Goal: Information Seeking & Learning: Check status

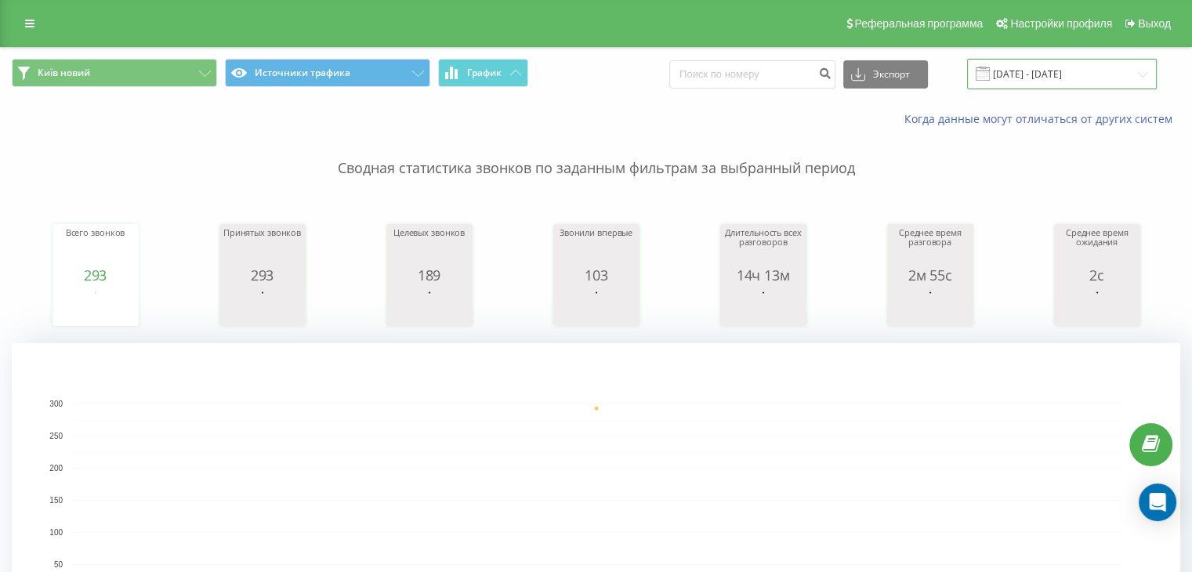
click at [1041, 76] on input "[DATE] - [DATE]" at bounding box center [1062, 74] width 190 height 31
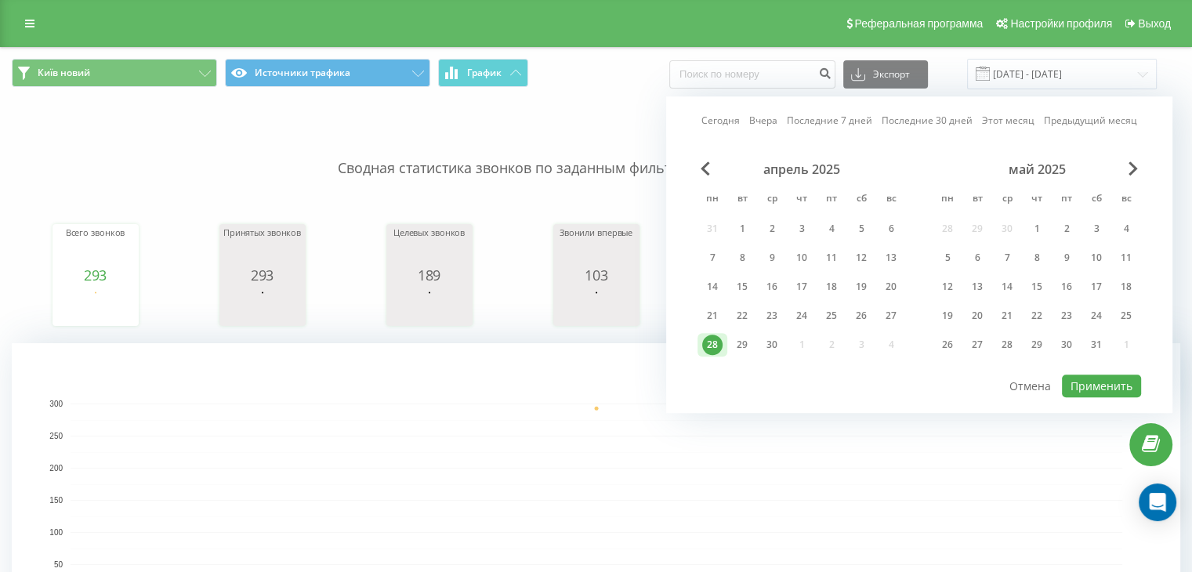
click at [1125, 173] on div "май 2025" at bounding box center [1036, 169] width 208 height 16
click at [1130, 172] on span "Next Month" at bounding box center [1132, 168] width 9 height 14
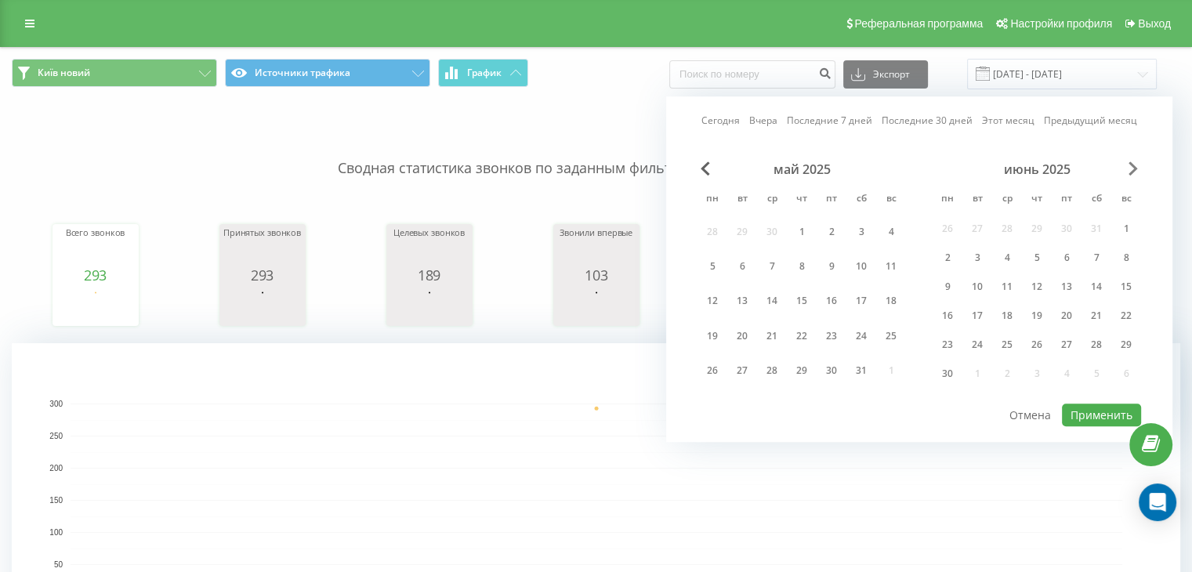
click at [1130, 172] on span "Next Month" at bounding box center [1132, 168] width 9 height 14
click at [1144, 170] on div "Сегодня Вчера Последние 7 дней Последние 30 дней Этот месяц Предыдущий месяц ию…" at bounding box center [919, 269] width 506 height 346
click at [1138, 170] on div "июль 2025" at bounding box center [1036, 169] width 208 height 16
click at [1128, 168] on span "Next Month" at bounding box center [1132, 168] width 9 height 14
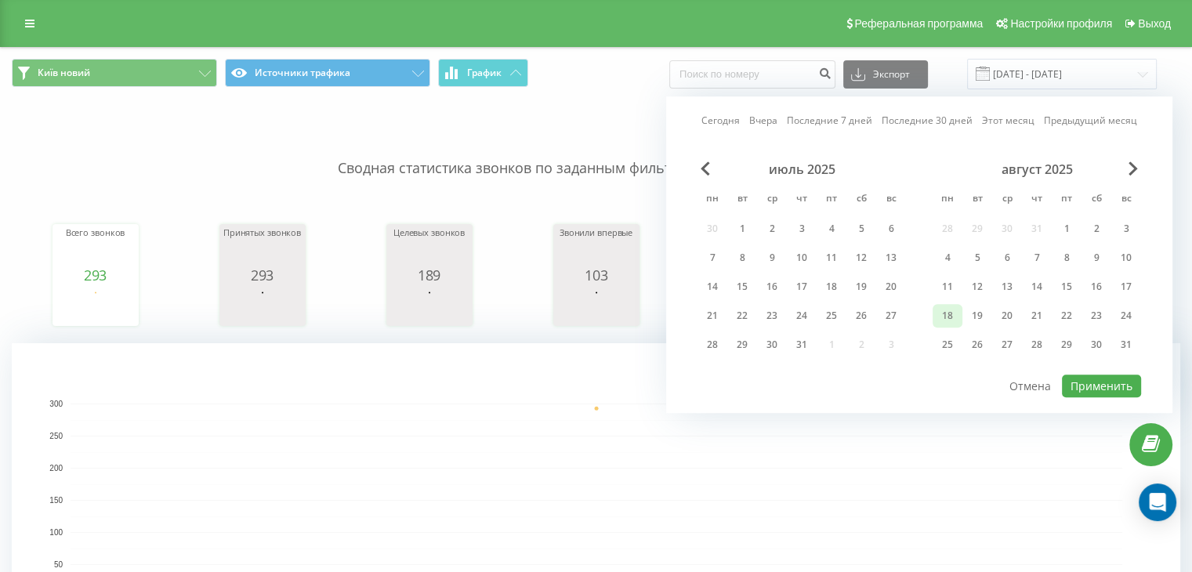
click at [948, 311] on div "18" at bounding box center [947, 316] width 20 height 20
drag, startPoint x: 1097, startPoint y: 378, endPoint x: 1087, endPoint y: 367, distance: 14.4
click at [1089, 375] on button "Применить" at bounding box center [1101, 386] width 79 height 23
type input "[DATE] - [DATE]"
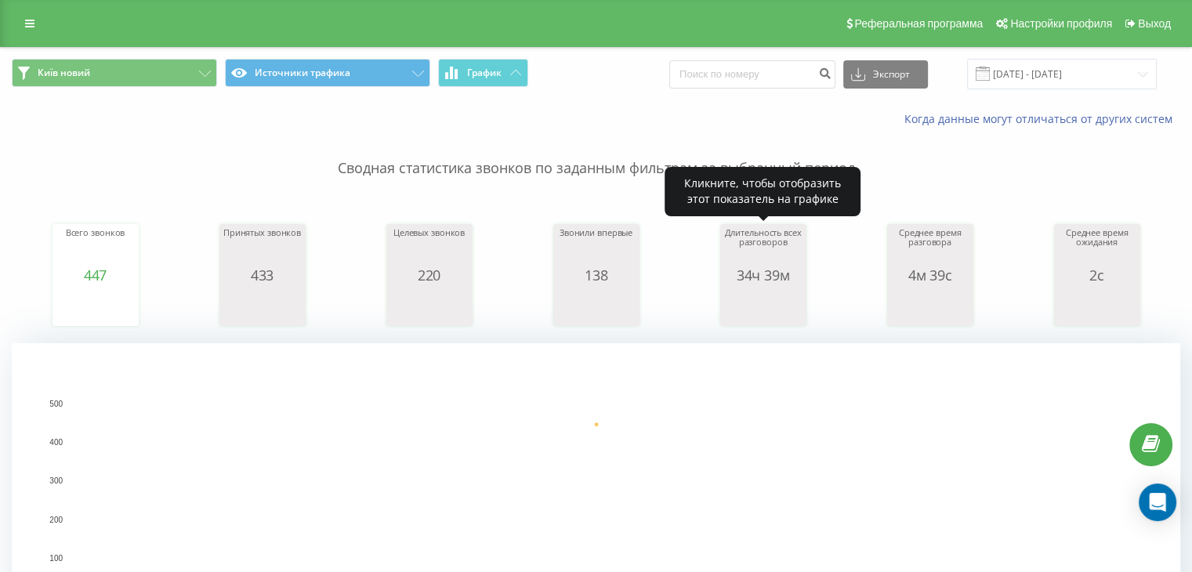
scroll to position [522, 0]
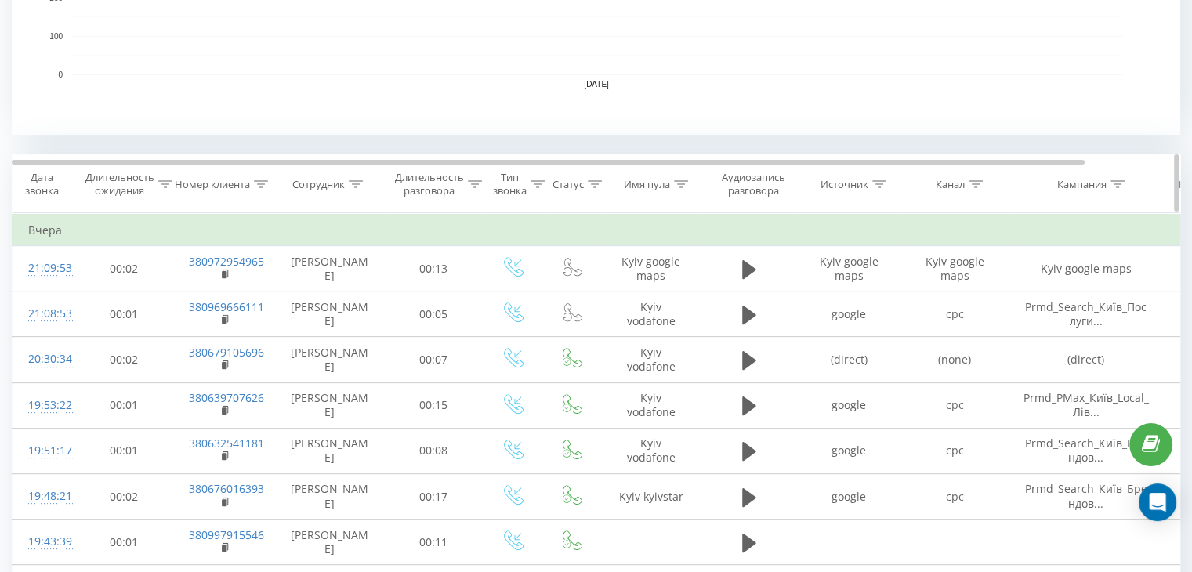
click at [973, 183] on icon at bounding box center [975, 184] width 14 height 8
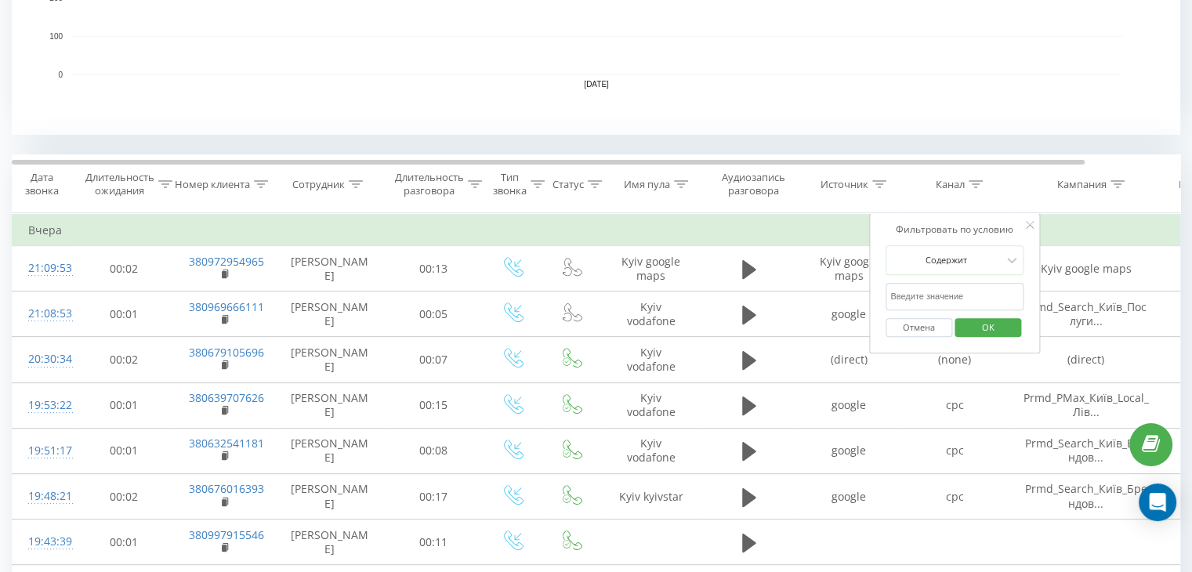
click at [936, 291] on input "text" at bounding box center [954, 296] width 138 height 27
click at [975, 324] on span "OK" at bounding box center [988, 327] width 44 height 24
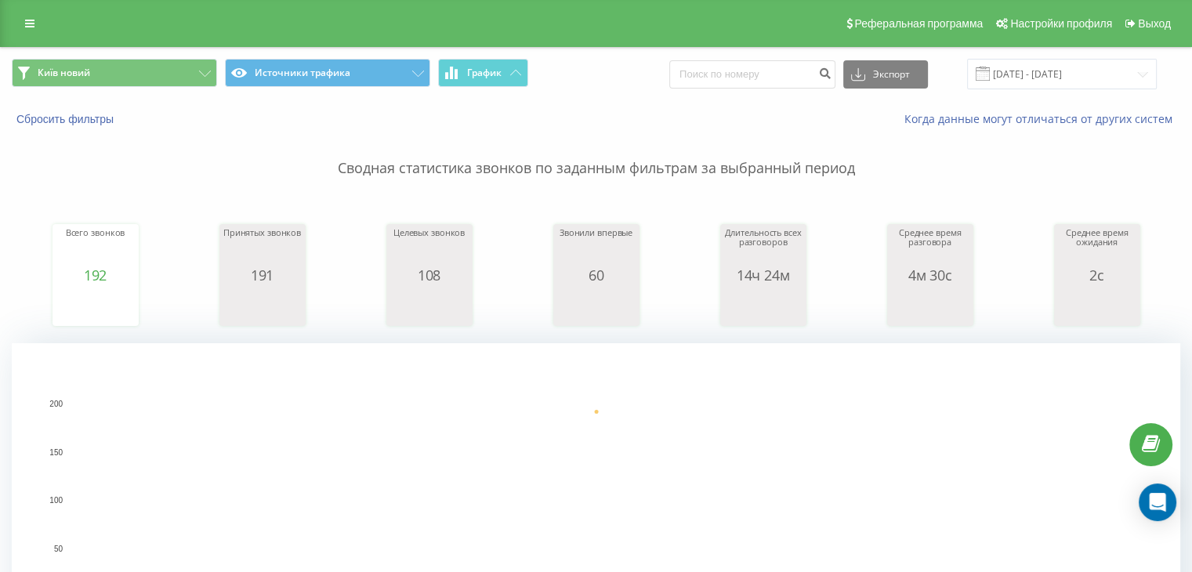
scroll to position [522, 0]
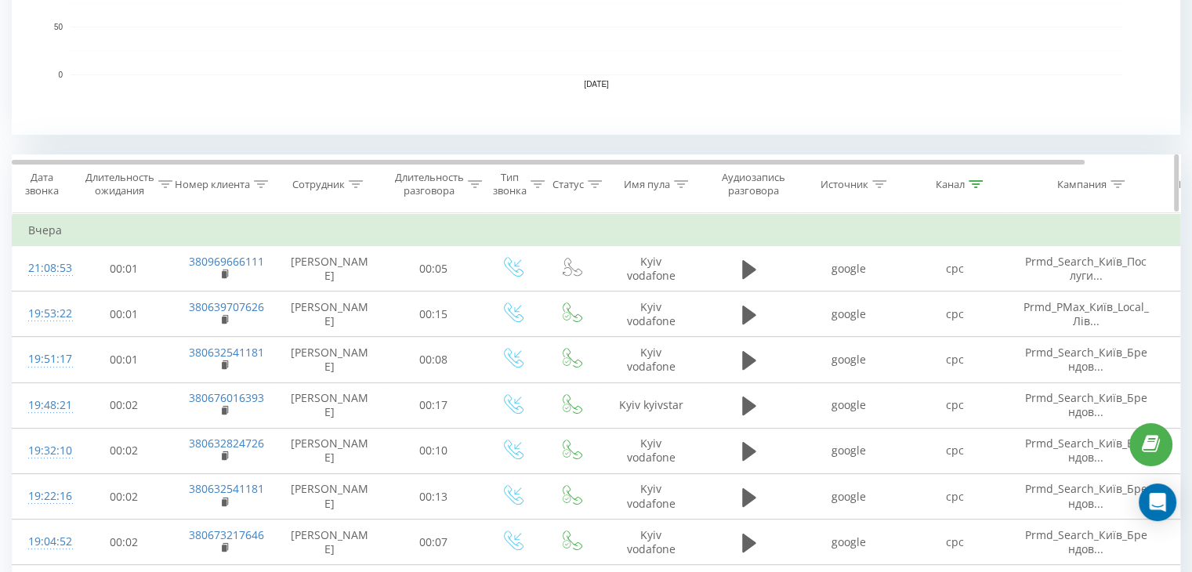
click at [978, 170] on th "Канал" at bounding box center [955, 184] width 106 height 58
click at [979, 183] on icon at bounding box center [975, 184] width 14 height 8
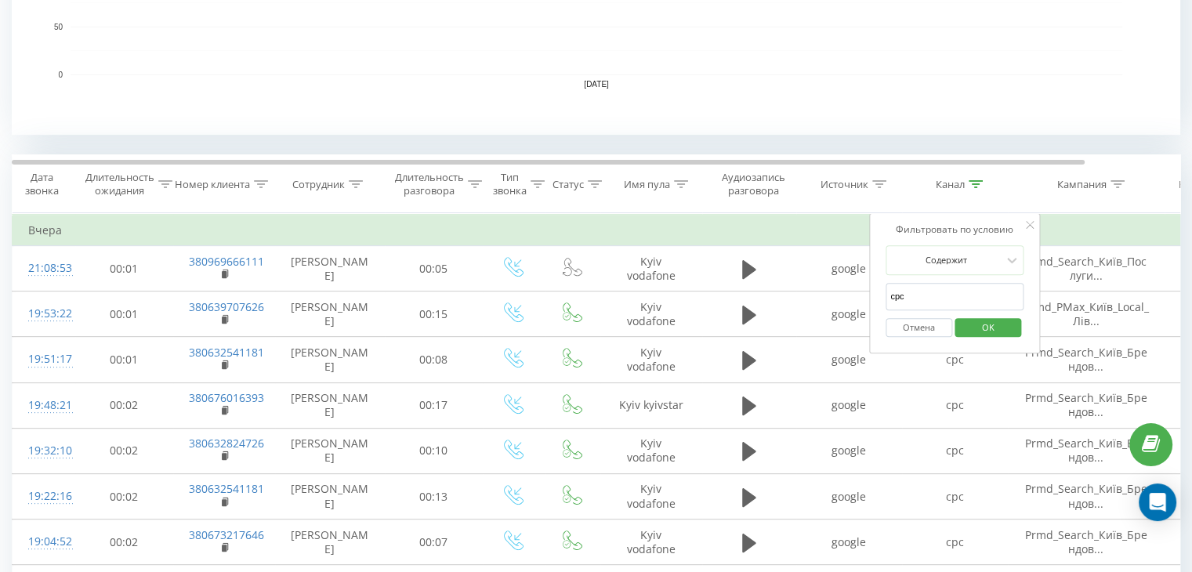
click at [934, 290] on input "cpc" at bounding box center [954, 296] width 138 height 27
type input "c"
click at [932, 292] on input "text" at bounding box center [954, 296] width 138 height 27
type input "google maps"
click at [990, 327] on span "OK" at bounding box center [988, 327] width 44 height 24
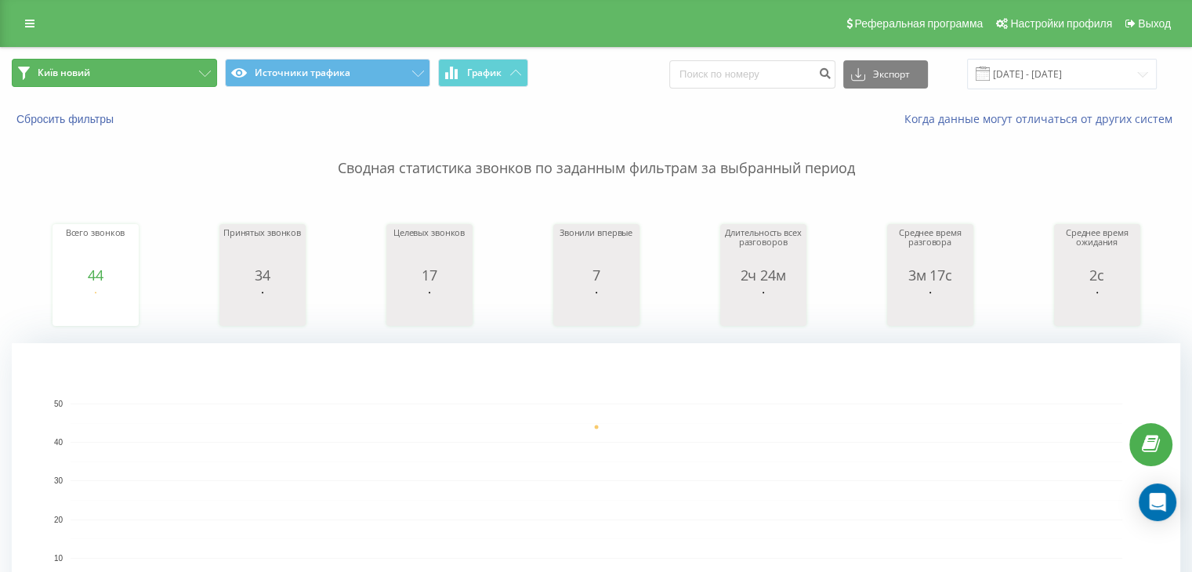
click at [61, 68] on span "Київ новий" at bounding box center [64, 73] width 52 height 13
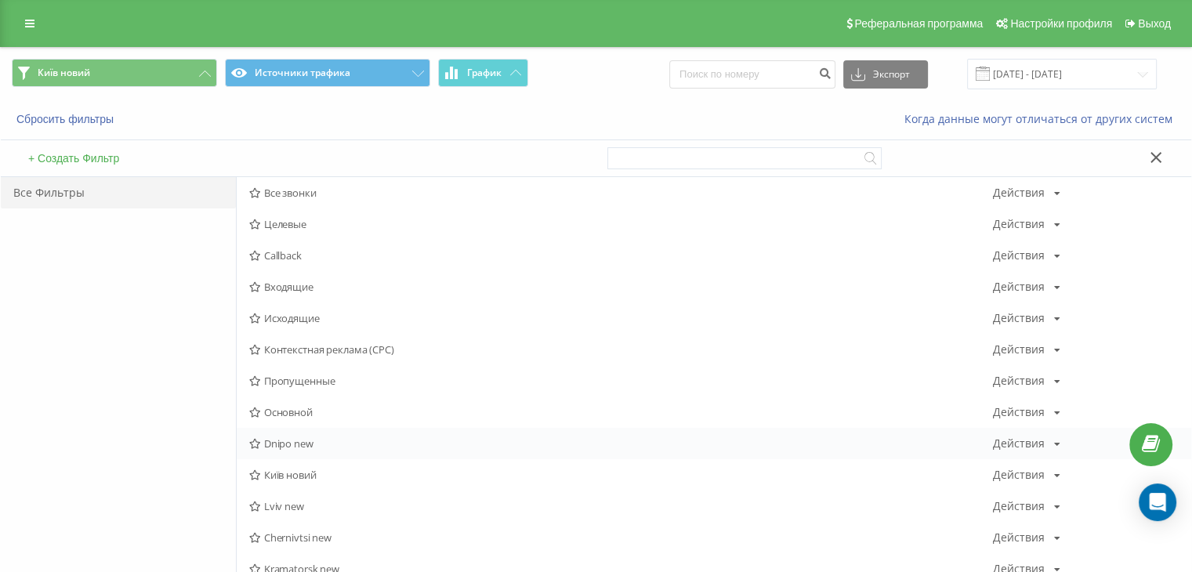
click at [274, 443] on span "Dnipo new" at bounding box center [621, 443] width 744 height 11
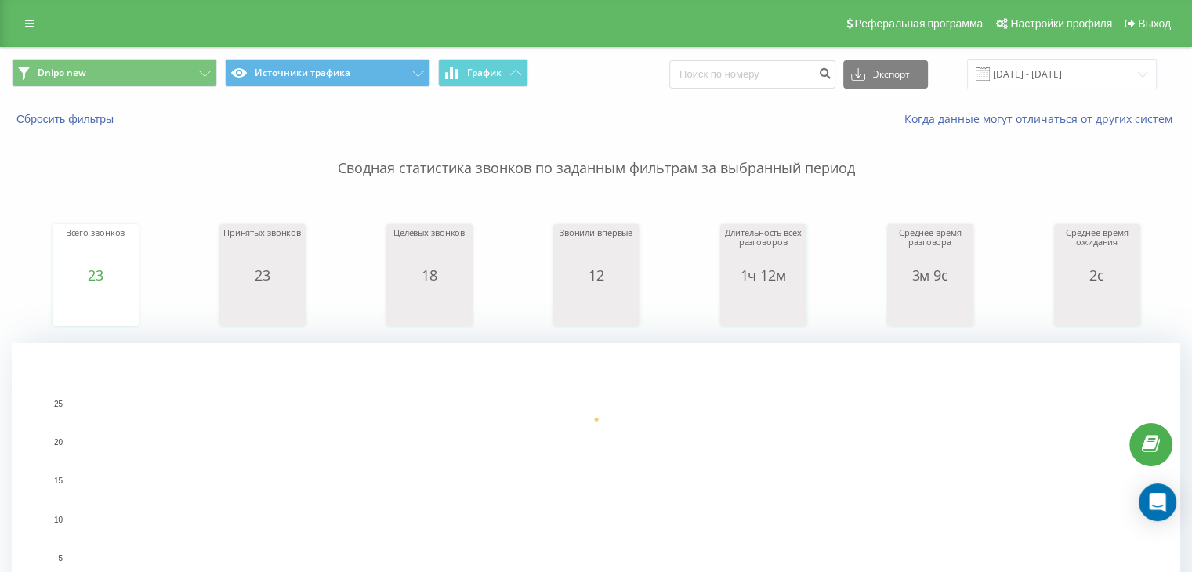
scroll to position [522, 0]
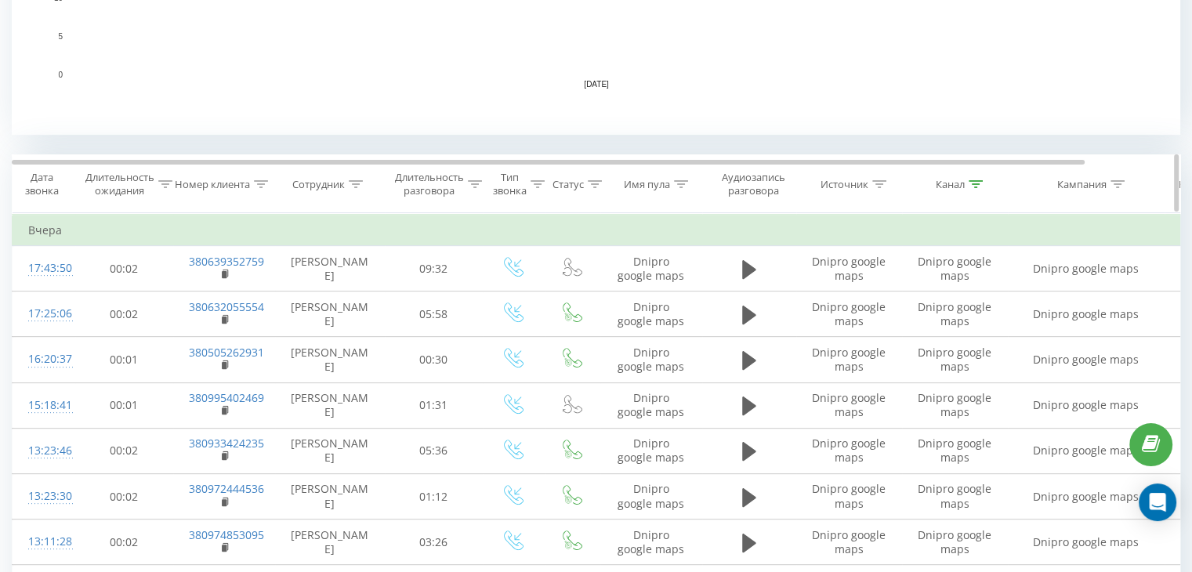
click at [978, 178] on div at bounding box center [975, 184] width 14 height 13
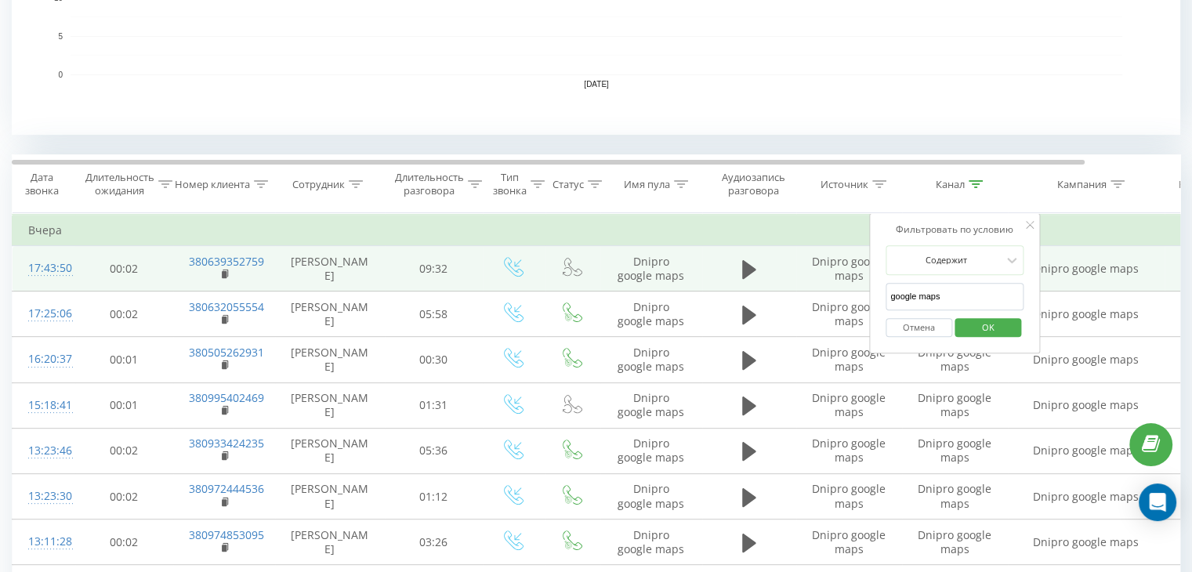
drag, startPoint x: 950, startPoint y: 295, endPoint x: 822, endPoint y: 278, distance: 128.9
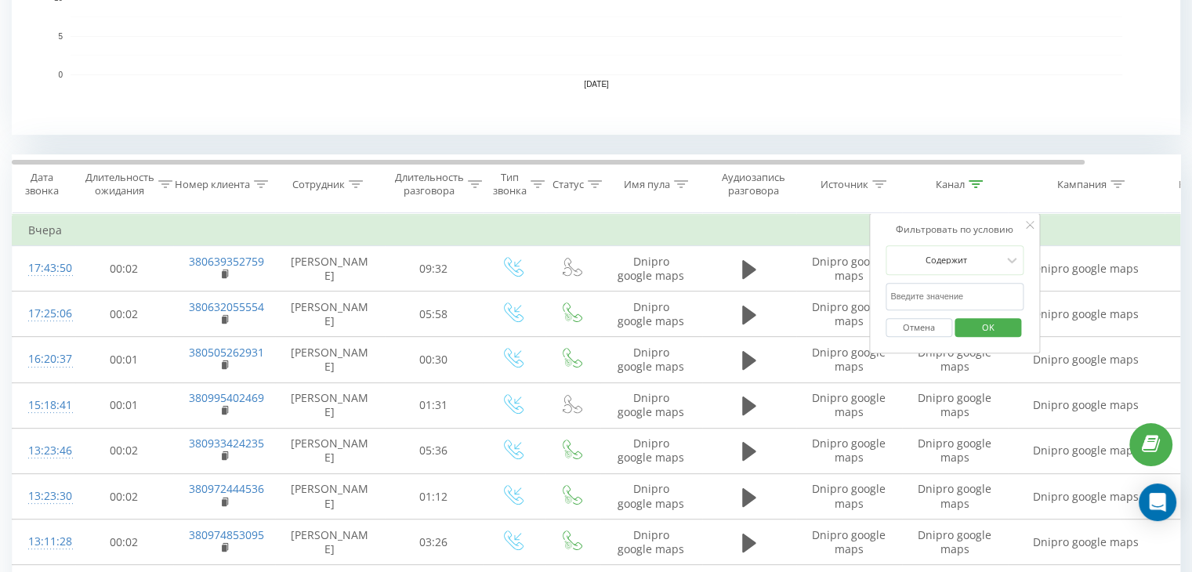
click at [933, 295] on input "text" at bounding box center [954, 296] width 138 height 27
type input "cpc"
click at [979, 324] on span "OK" at bounding box center [988, 327] width 44 height 24
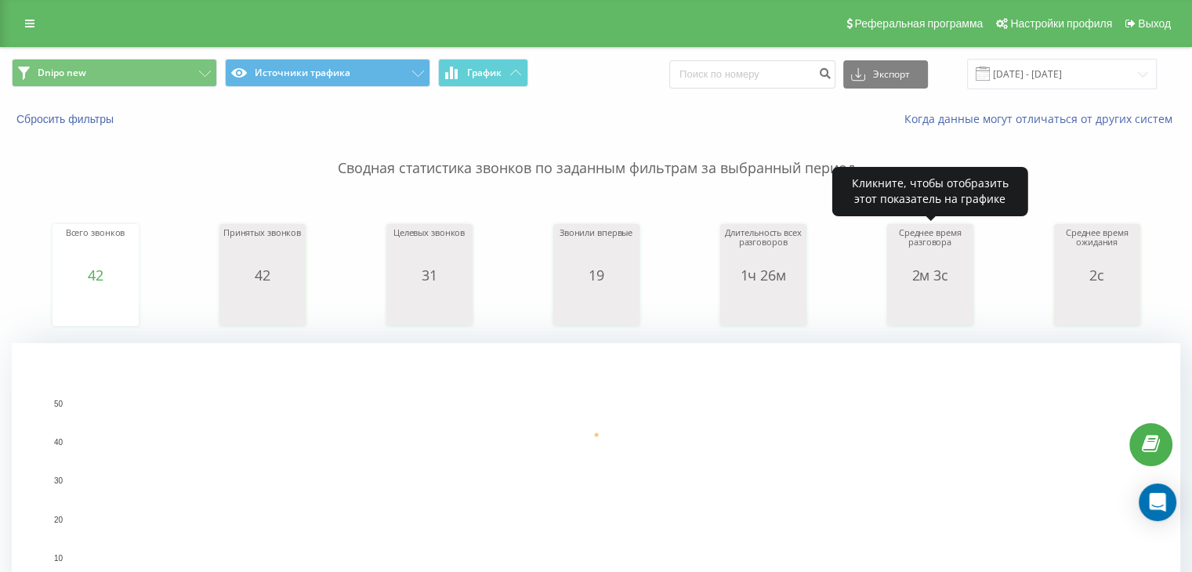
scroll to position [522, 0]
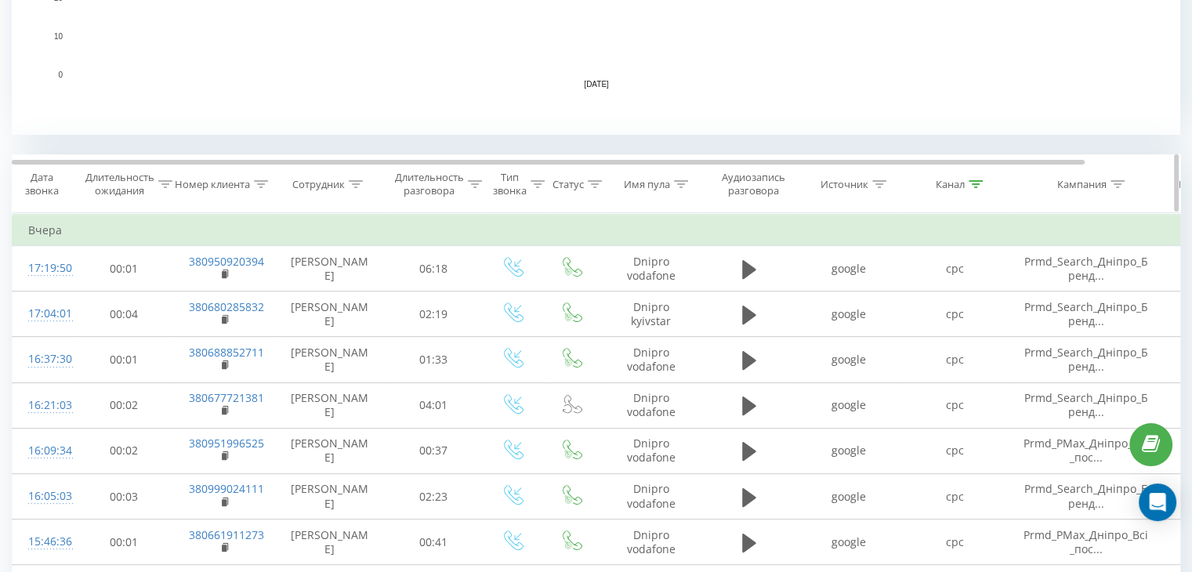
click at [974, 182] on icon at bounding box center [975, 184] width 14 height 8
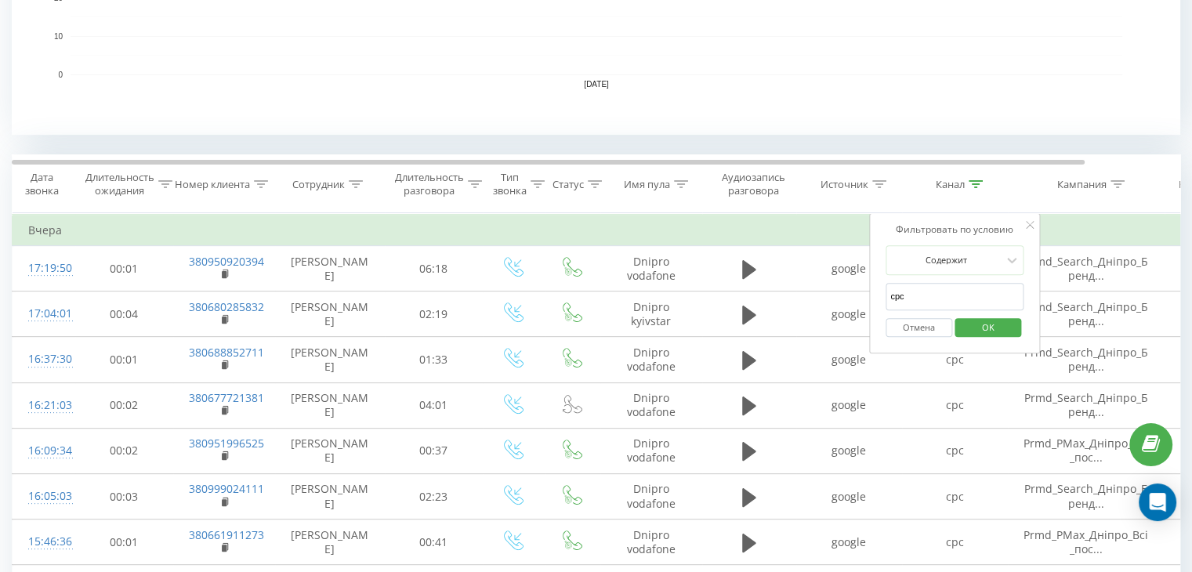
click at [926, 324] on button "Отмена" at bounding box center [918, 328] width 67 height 20
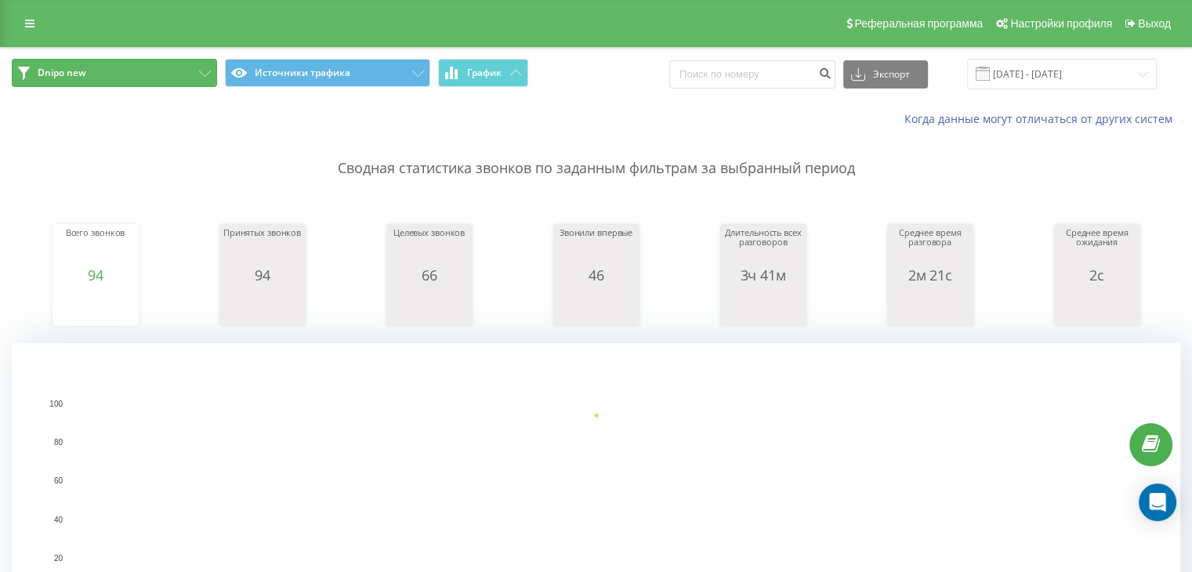
click at [81, 78] on span "Dnipo new" at bounding box center [62, 73] width 49 height 13
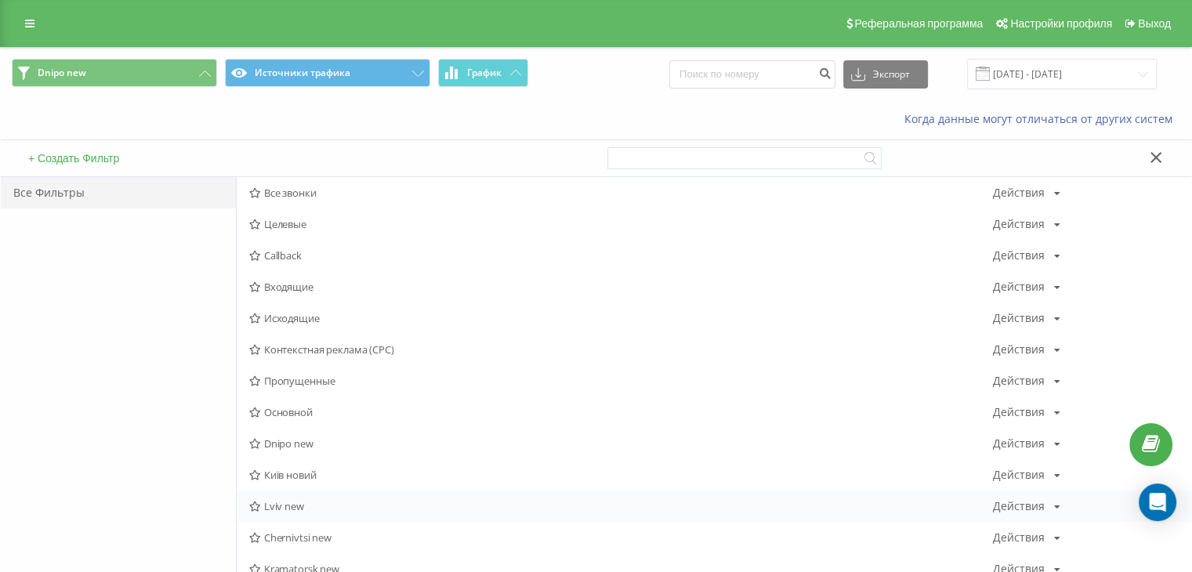
click at [273, 504] on span "Lviv new" at bounding box center [621, 506] width 744 height 11
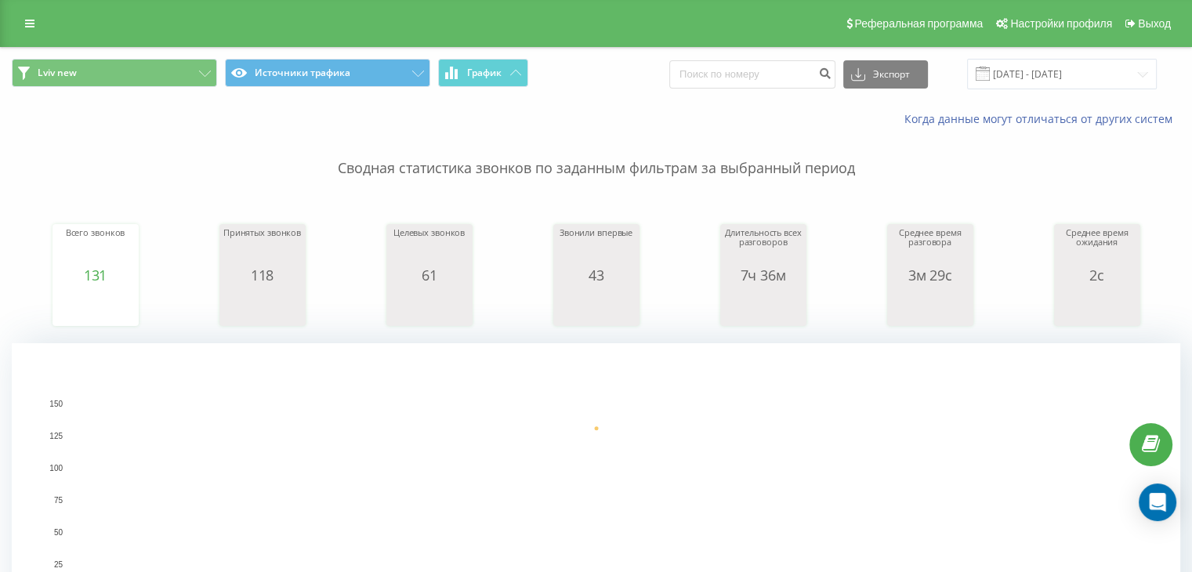
scroll to position [522, 0]
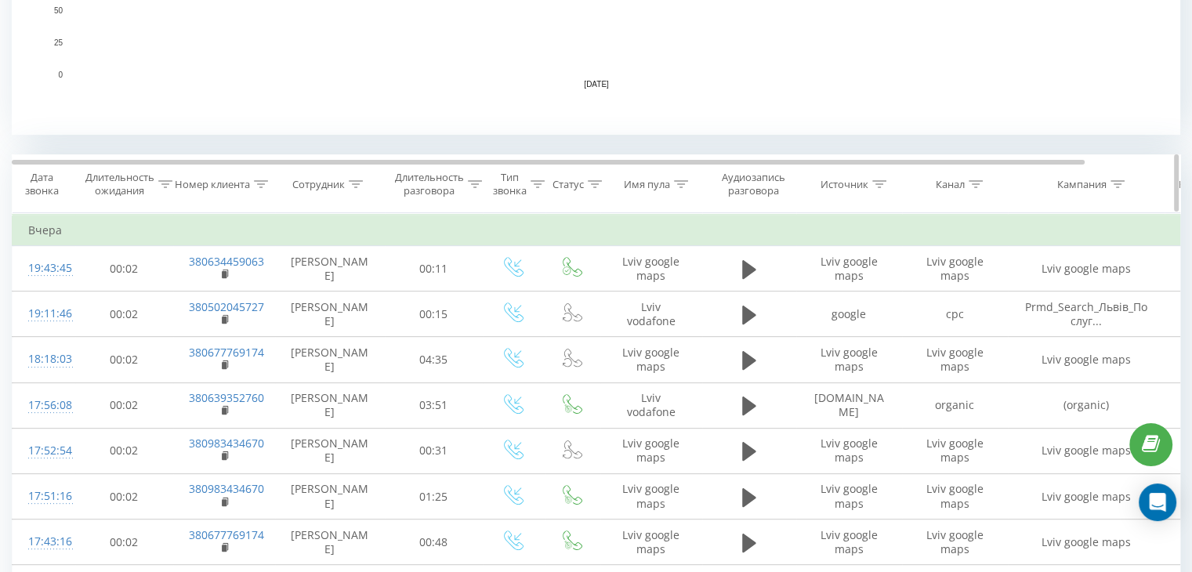
click at [973, 183] on icon at bounding box center [975, 184] width 14 height 8
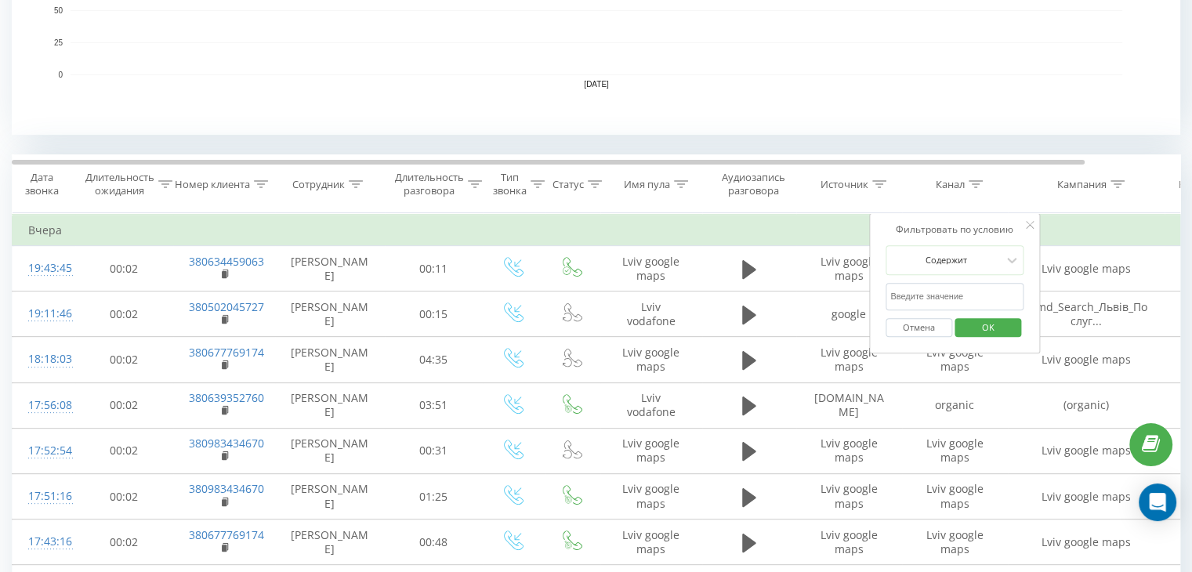
click at [950, 299] on input "text" at bounding box center [954, 296] width 138 height 27
type input "cpc"
click at [982, 324] on span "OK" at bounding box center [988, 327] width 44 height 24
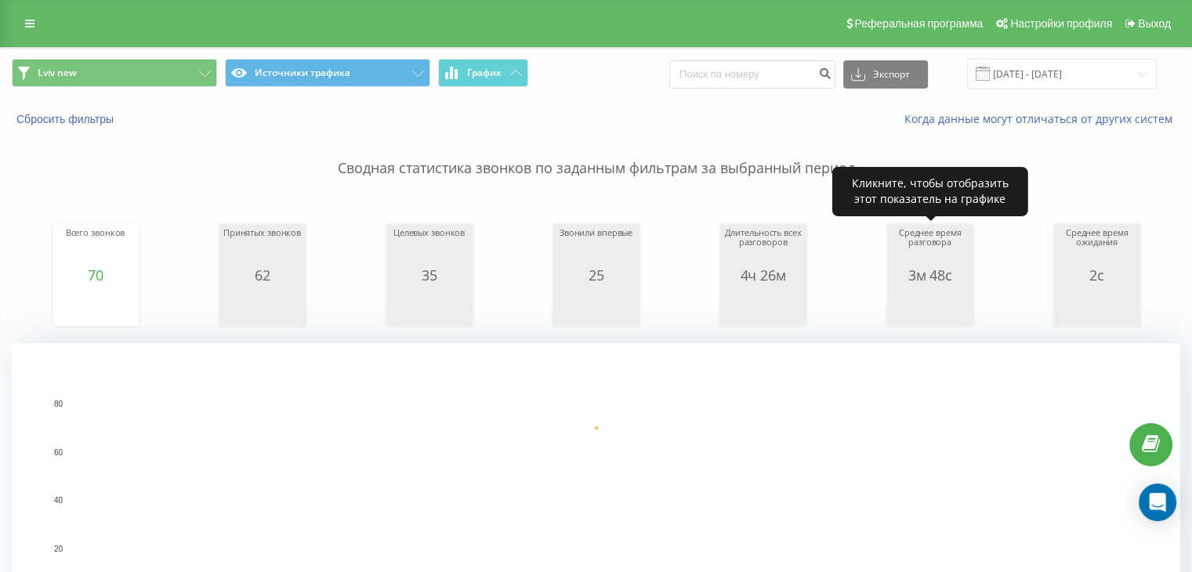
scroll to position [522, 0]
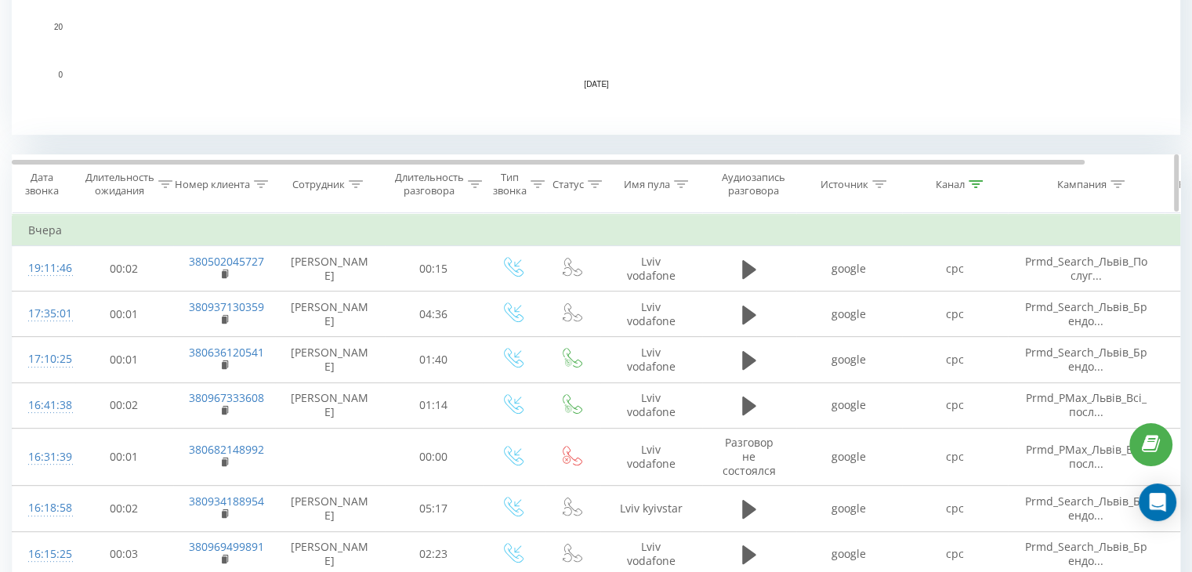
click at [978, 190] on th "Канал" at bounding box center [955, 184] width 106 height 58
click at [979, 186] on icon at bounding box center [975, 184] width 14 height 8
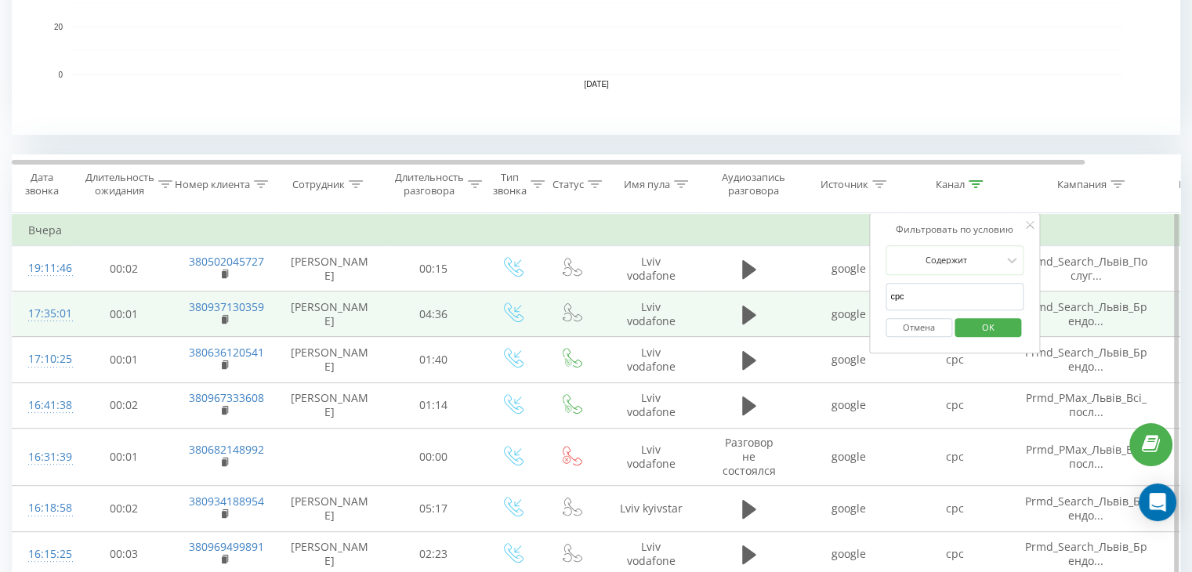
drag, startPoint x: 868, startPoint y: 298, endPoint x: 850, endPoint y: 295, distance: 18.2
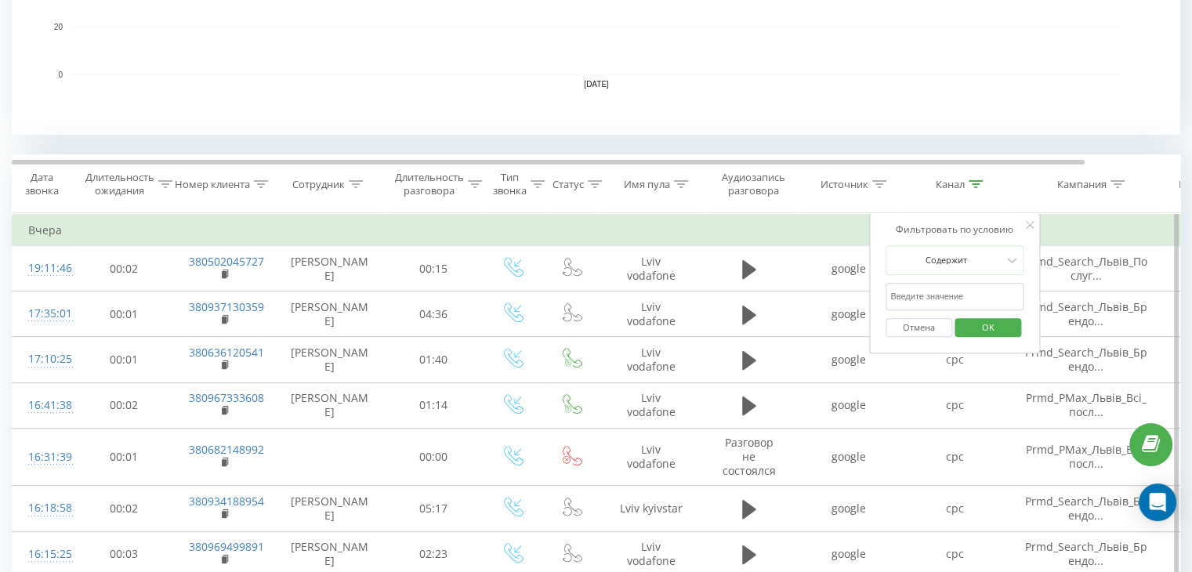
click at [959, 297] on input "text" at bounding box center [954, 296] width 138 height 27
type input "google maps"
click at [999, 336] on span "OK" at bounding box center [988, 327] width 44 height 24
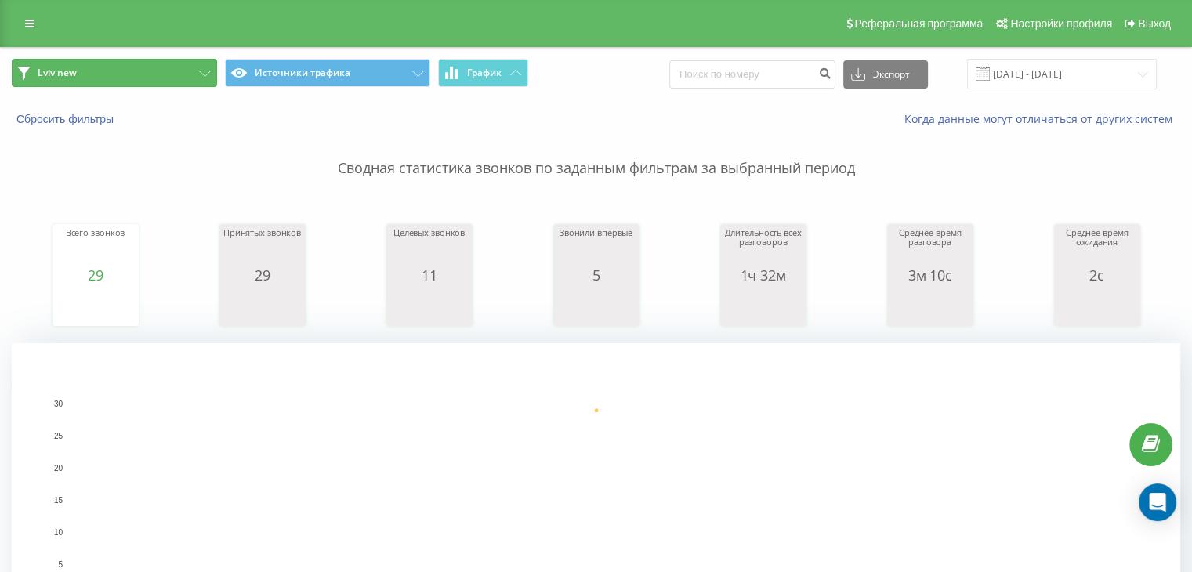
click at [145, 71] on button "Lviv new" at bounding box center [114, 73] width 205 height 28
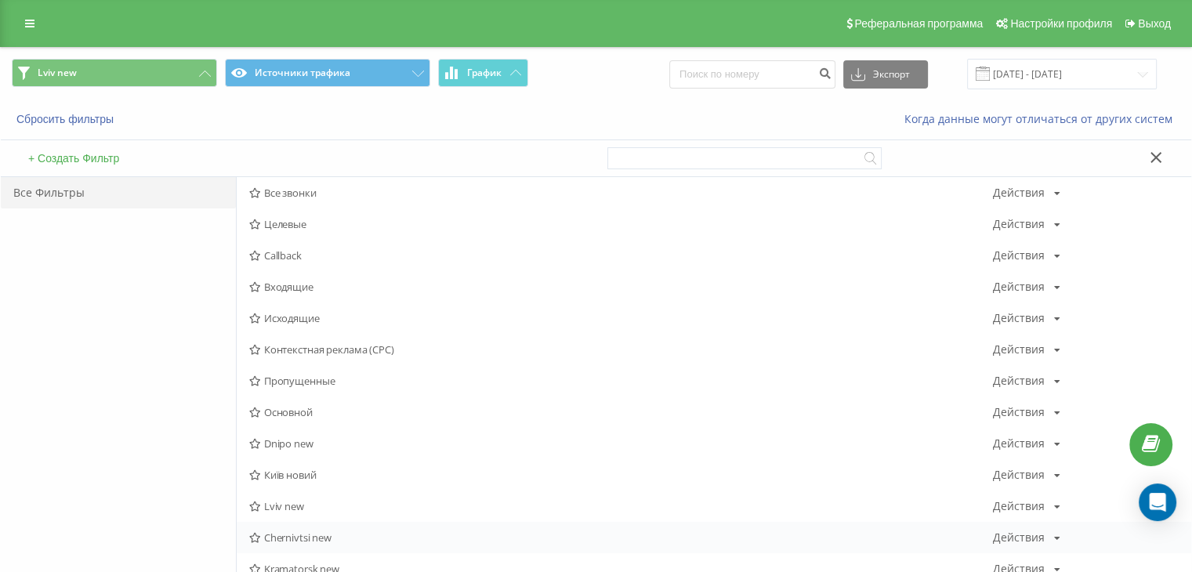
click at [285, 527] on div "Chernivtsi new Действия Редактировать Копировать Удалить По умолчанию Поделиться" at bounding box center [714, 537] width 954 height 31
click at [282, 535] on span "Chernivtsi new" at bounding box center [621, 537] width 744 height 11
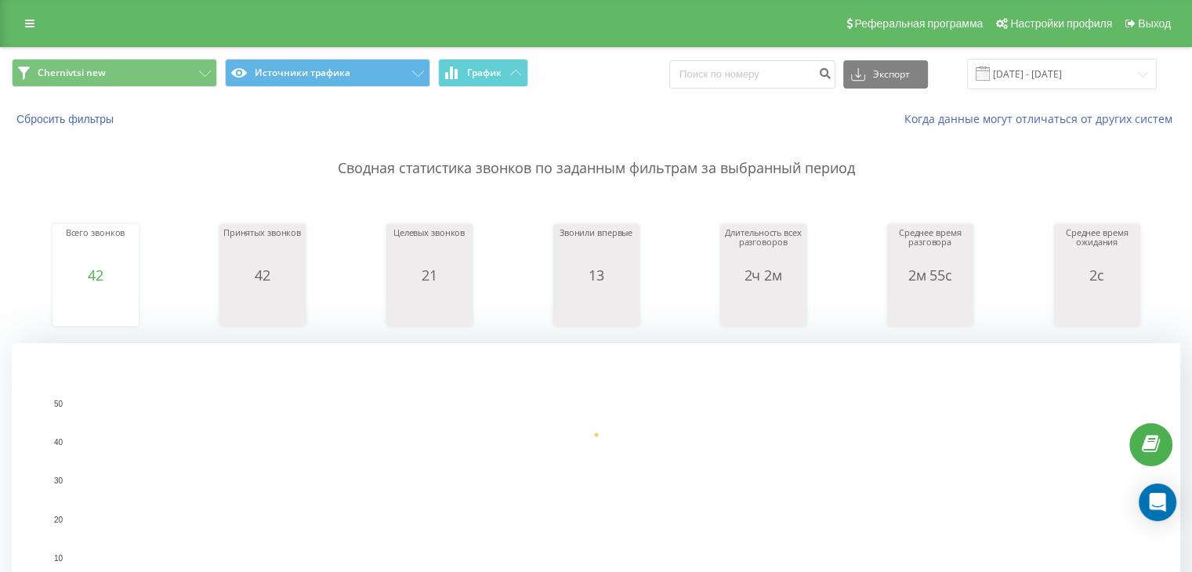
scroll to position [522, 0]
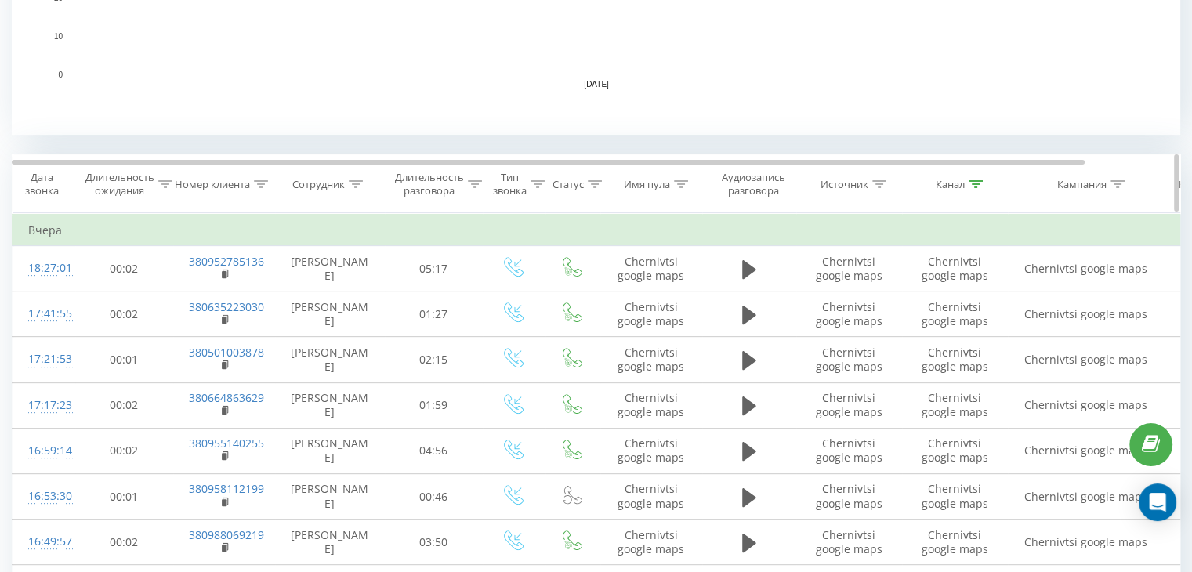
click at [977, 180] on icon at bounding box center [975, 184] width 14 height 8
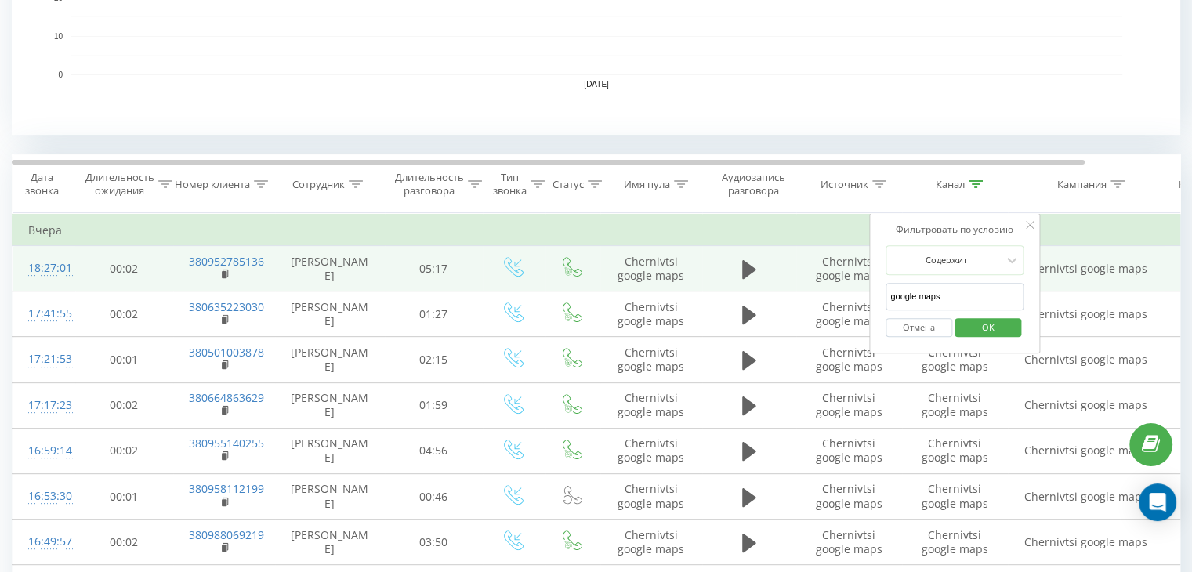
drag, startPoint x: 870, startPoint y: 291, endPoint x: 845, endPoint y: 286, distance: 25.5
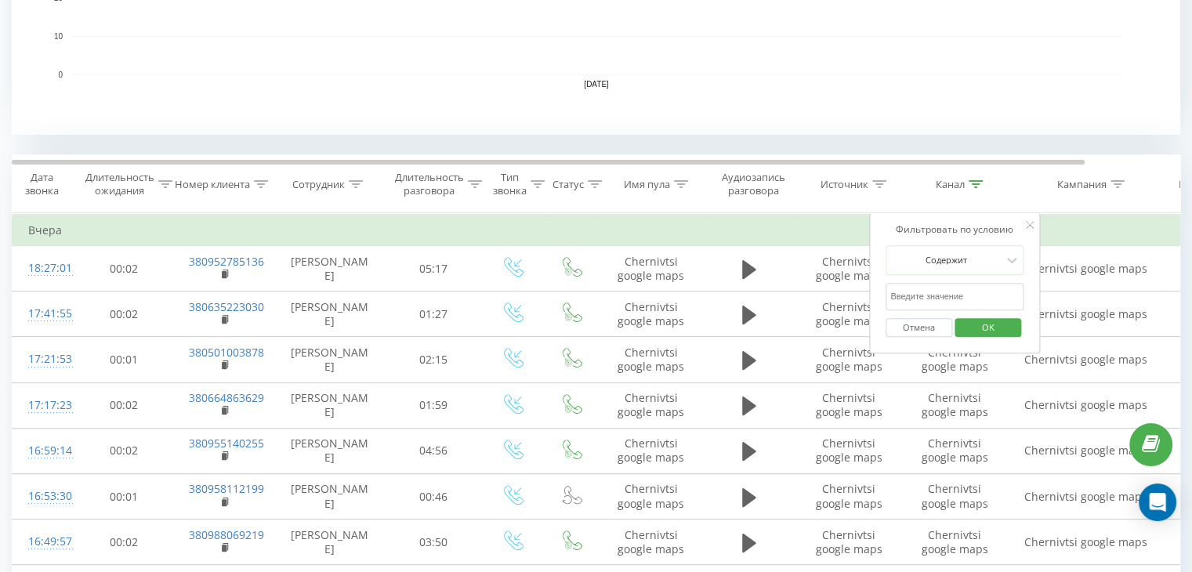
click at [940, 292] on input "text" at bounding box center [954, 296] width 138 height 27
type input "cpc"
click at [975, 327] on span "OK" at bounding box center [988, 327] width 44 height 24
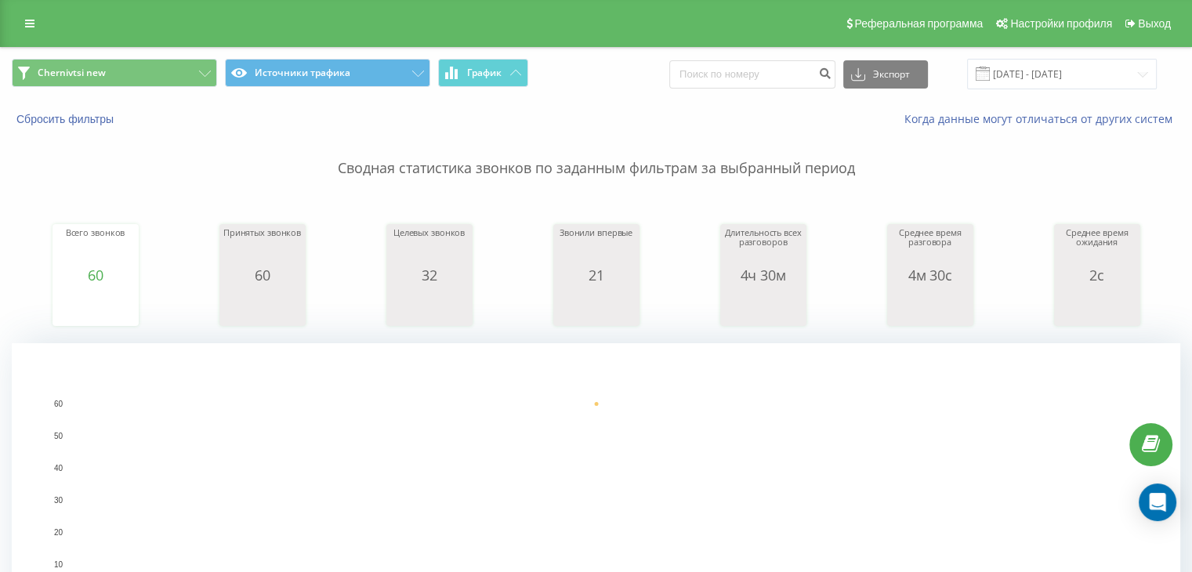
scroll to position [522, 0]
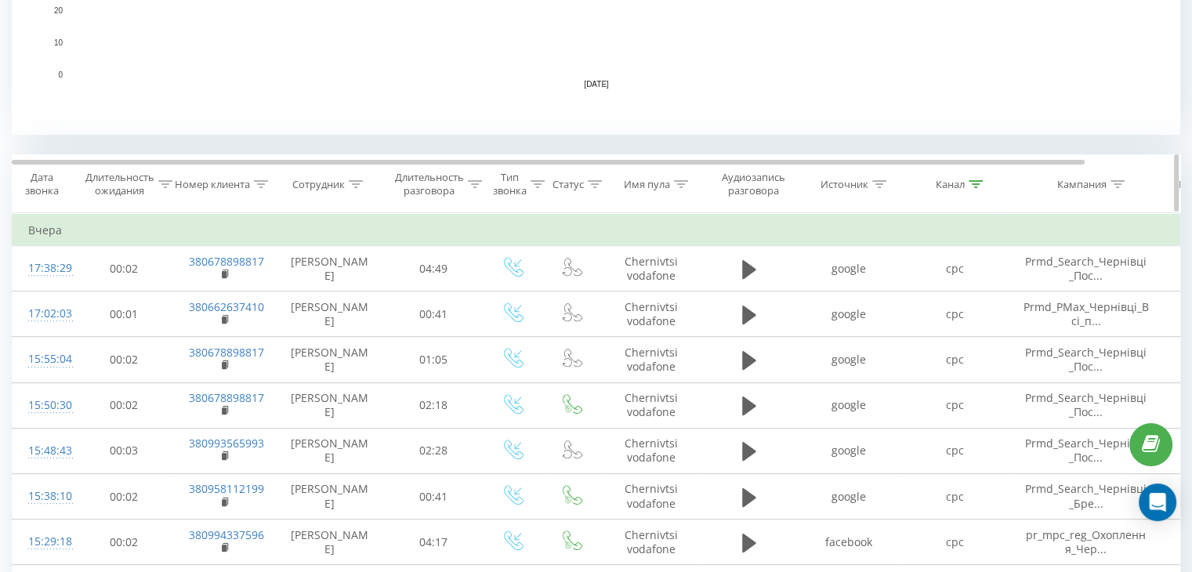
click at [971, 183] on icon at bounding box center [975, 184] width 14 height 8
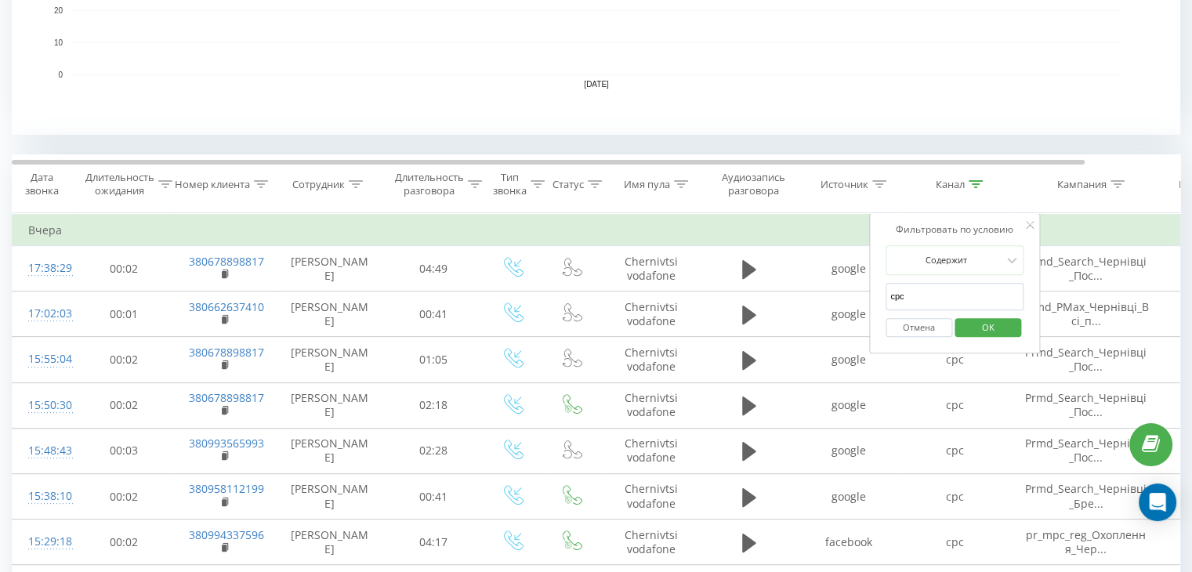
click at [910, 331] on button "Отмена" at bounding box center [918, 328] width 67 height 20
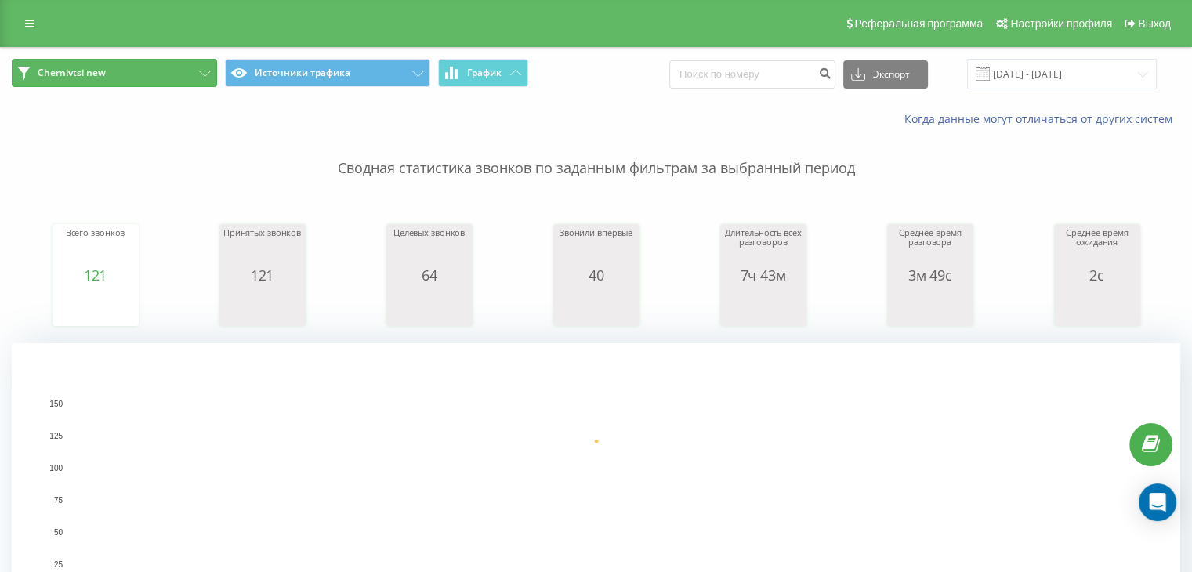
click at [111, 80] on button "Chernivtsi new" at bounding box center [114, 73] width 205 height 28
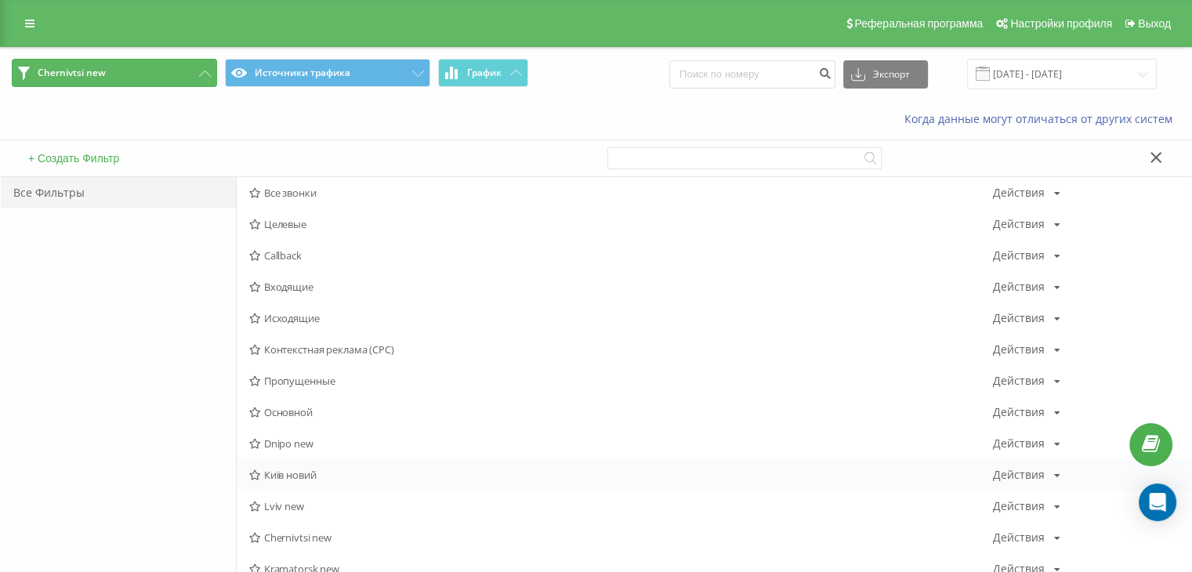
scroll to position [522, 0]
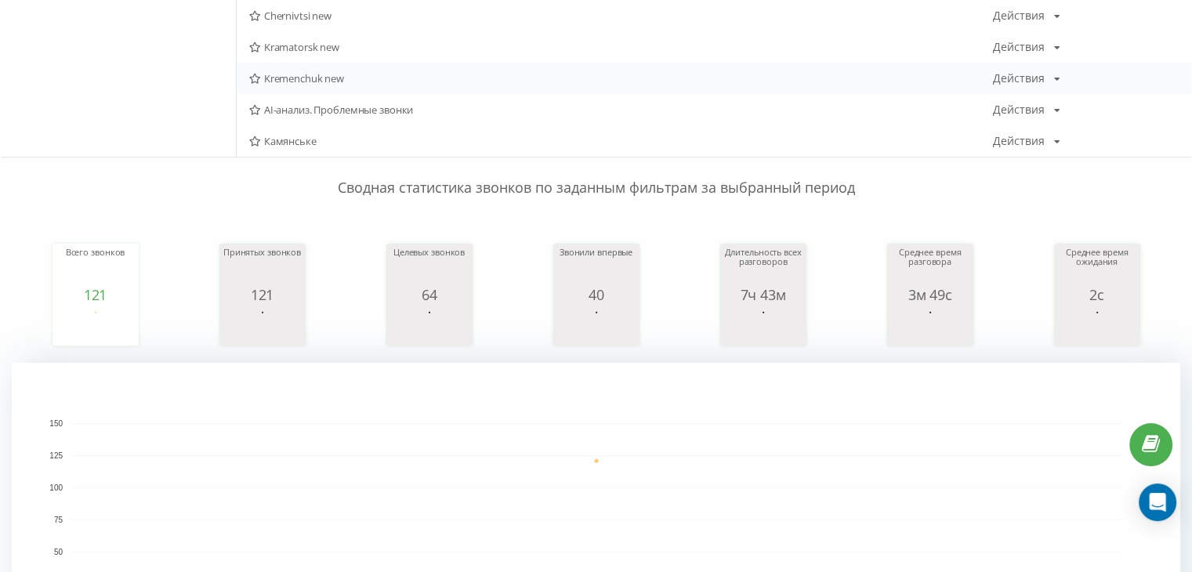
click at [314, 73] on span "Kremenchuk new" at bounding box center [621, 78] width 744 height 11
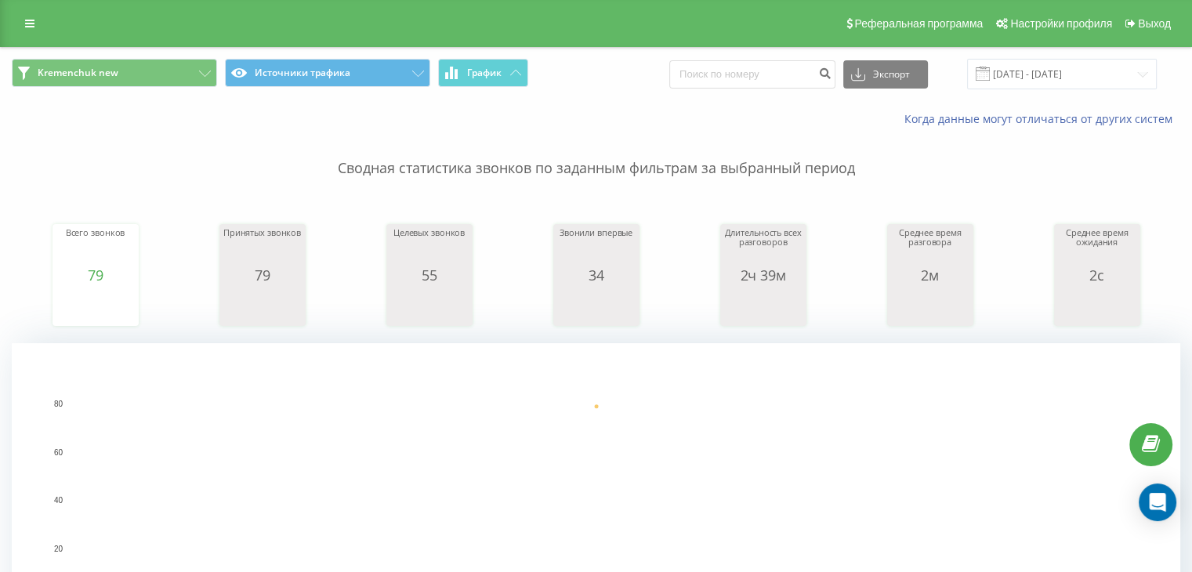
scroll to position [522, 0]
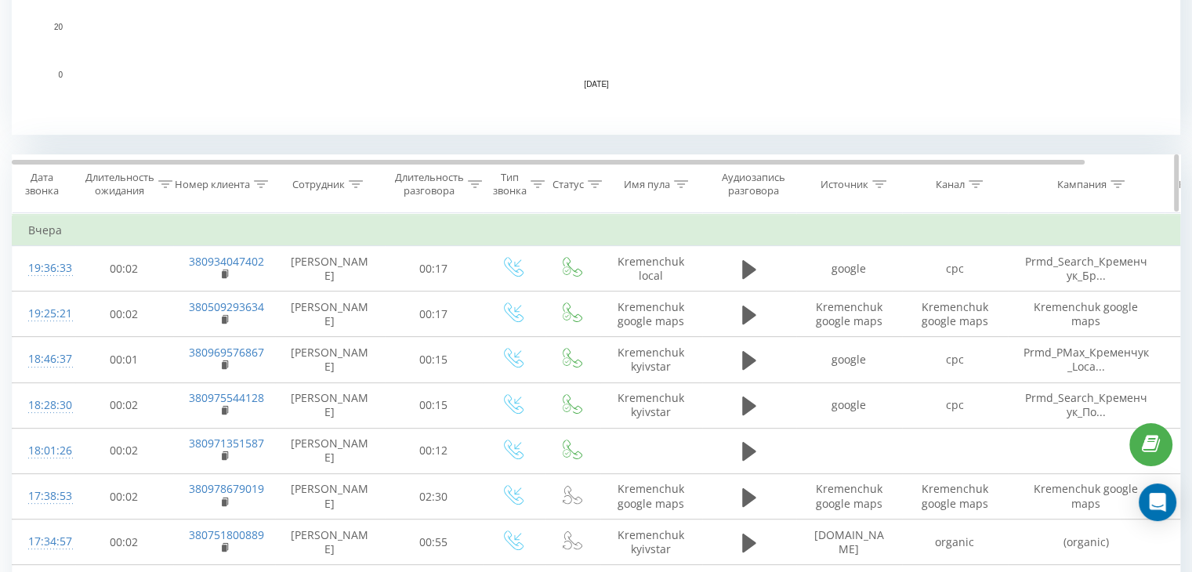
drag, startPoint x: 975, startPoint y: 180, endPoint x: 970, endPoint y: 201, distance: 21.7
click at [974, 180] on icon at bounding box center [975, 184] width 14 height 8
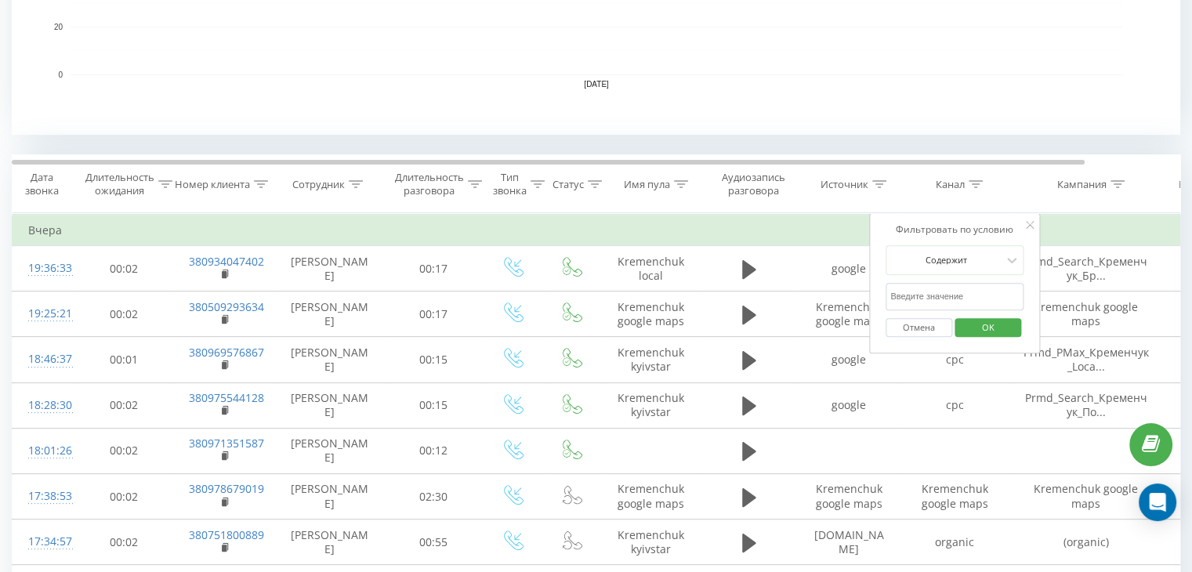
click at [957, 295] on input "text" at bounding box center [954, 296] width 138 height 27
type input "cpc"
click at [972, 327] on span "OK" at bounding box center [988, 327] width 44 height 24
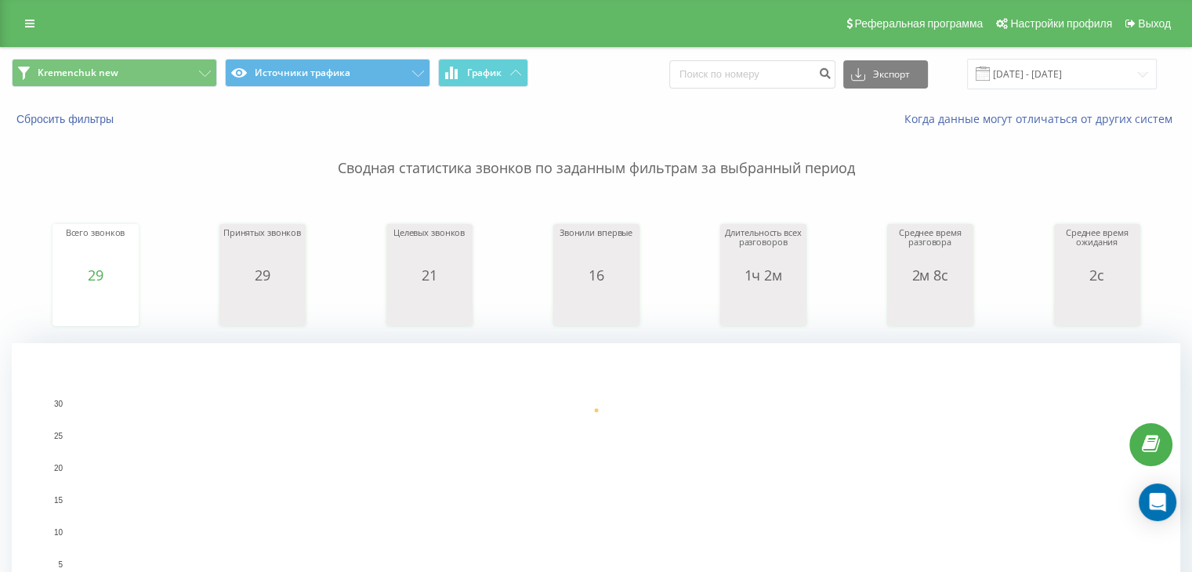
scroll to position [522, 0]
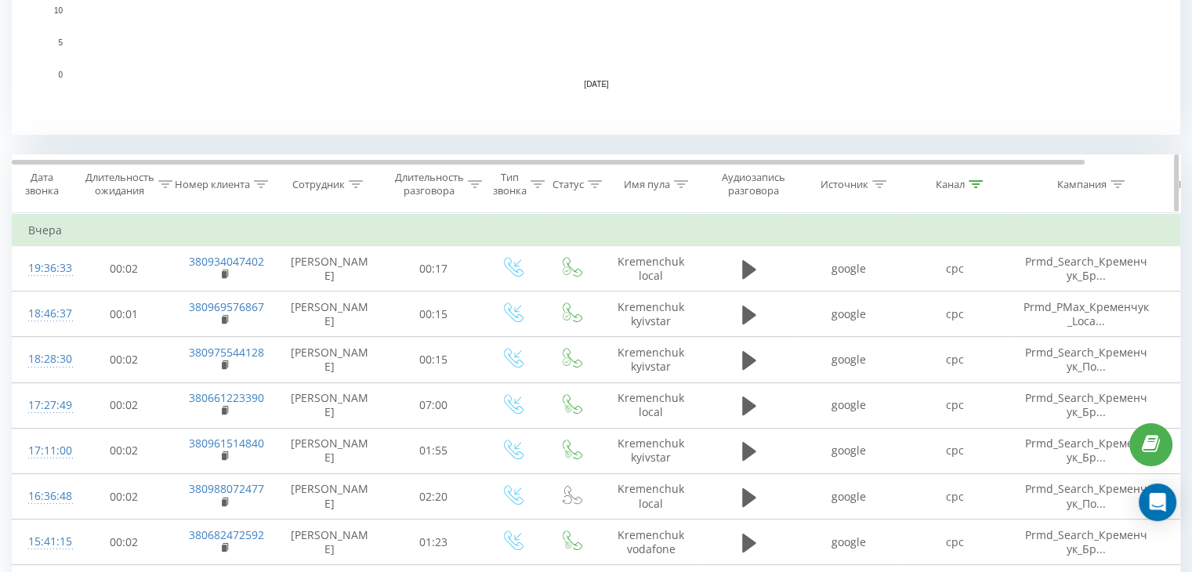
click at [973, 183] on icon at bounding box center [975, 184] width 14 height 8
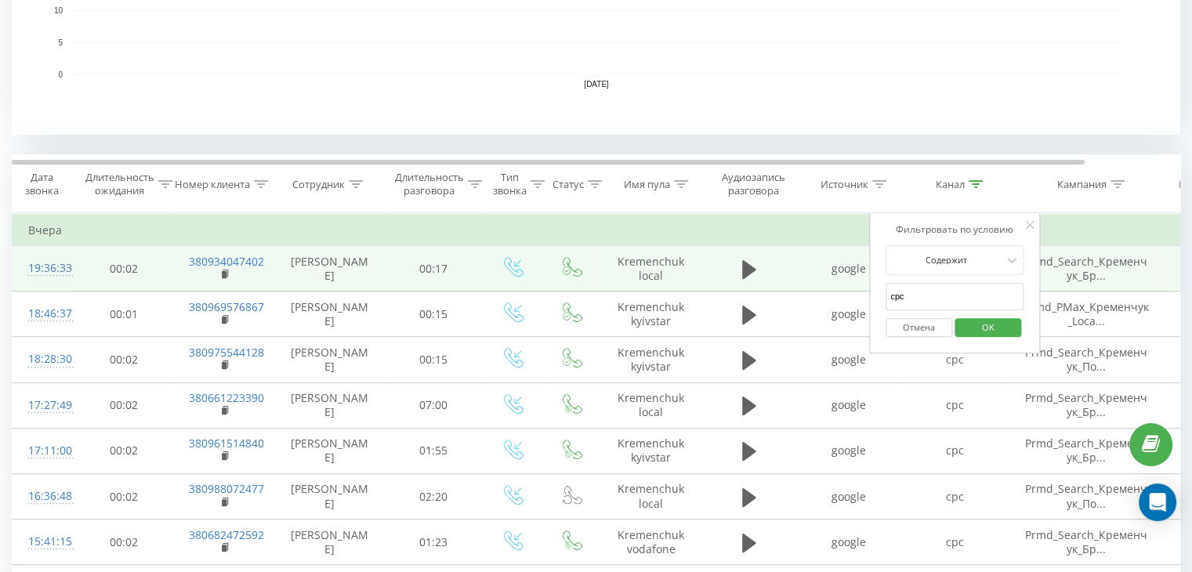
drag, startPoint x: 893, startPoint y: 292, endPoint x: 849, endPoint y: 283, distance: 44.9
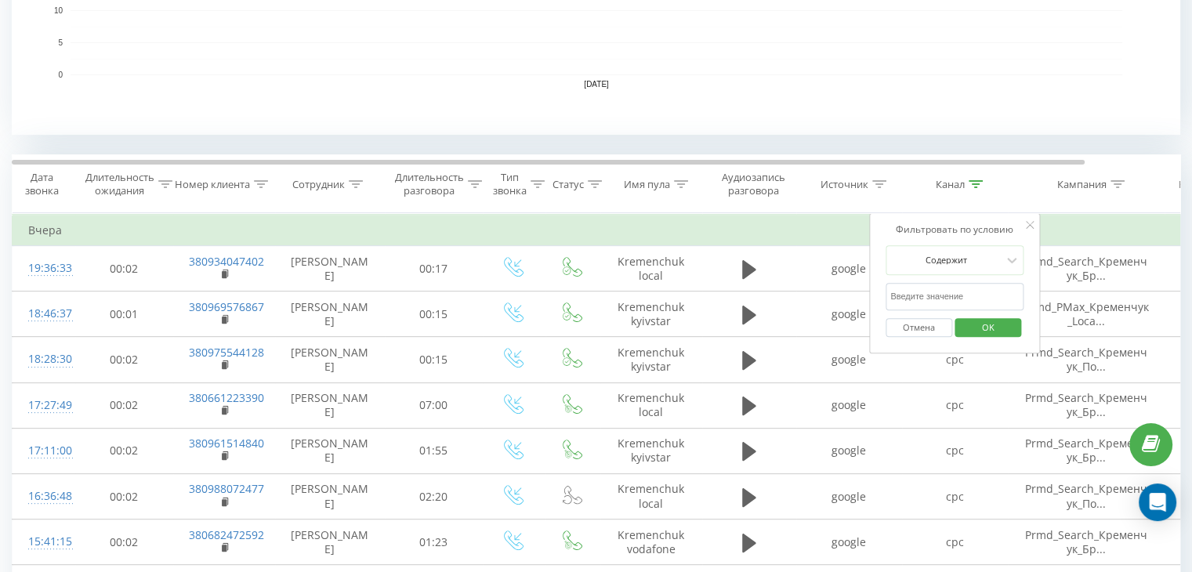
click at [962, 291] on input "text" at bounding box center [954, 296] width 138 height 27
type input "google maps"
click at [993, 318] on span "OK" at bounding box center [988, 327] width 44 height 24
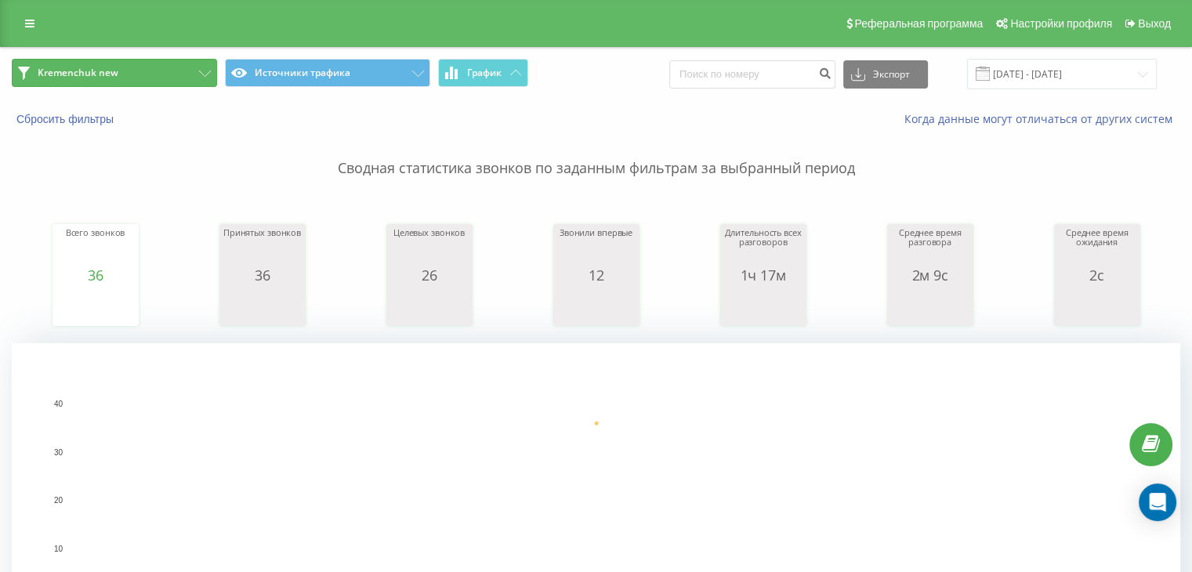
click at [121, 70] on button "Kremenchuk new" at bounding box center [114, 73] width 205 height 28
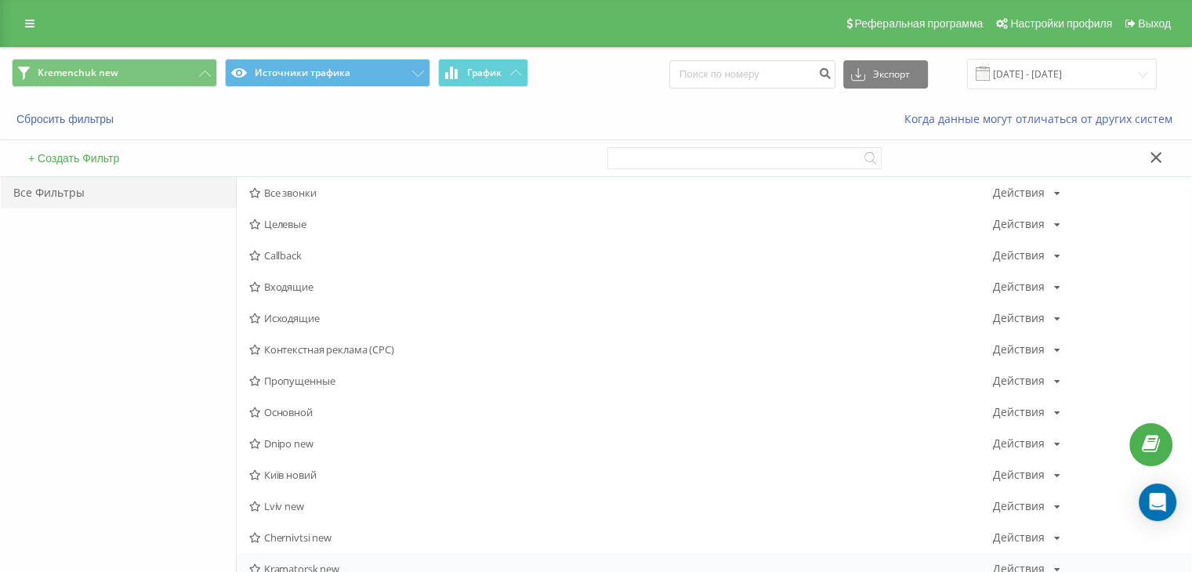
click at [295, 570] on span "Kramatorsk new" at bounding box center [621, 568] width 744 height 11
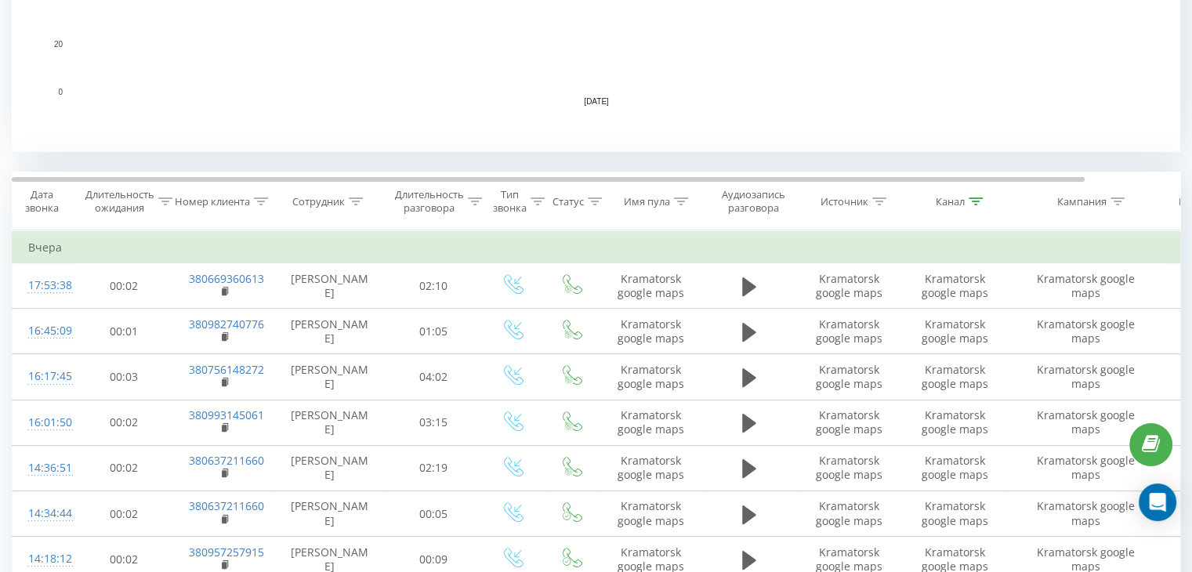
scroll to position [522, 0]
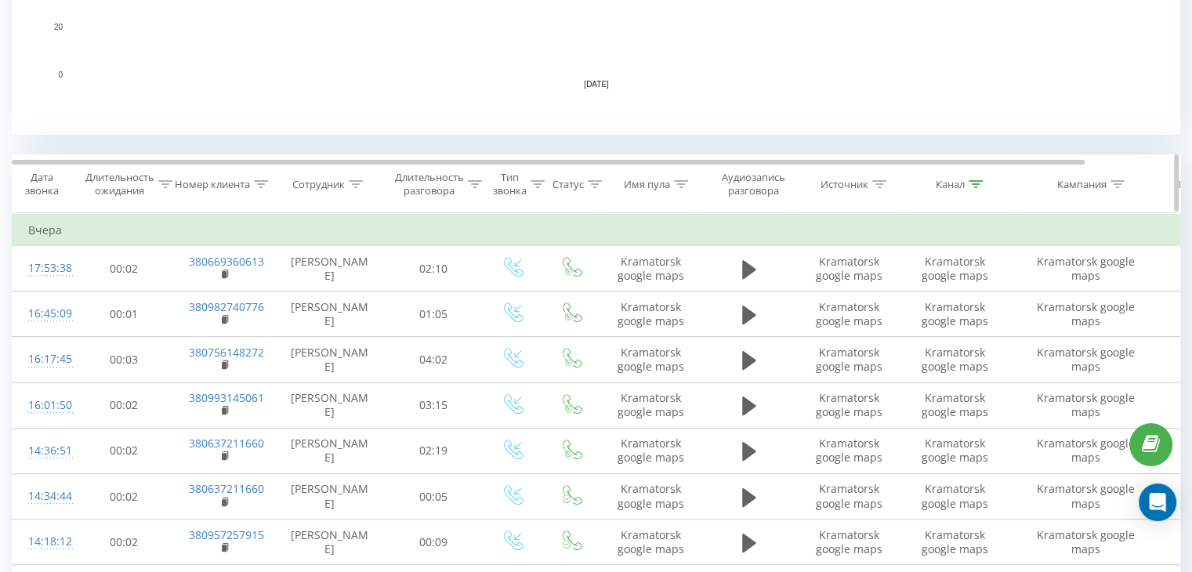
click at [972, 186] on icon at bounding box center [975, 184] width 14 height 8
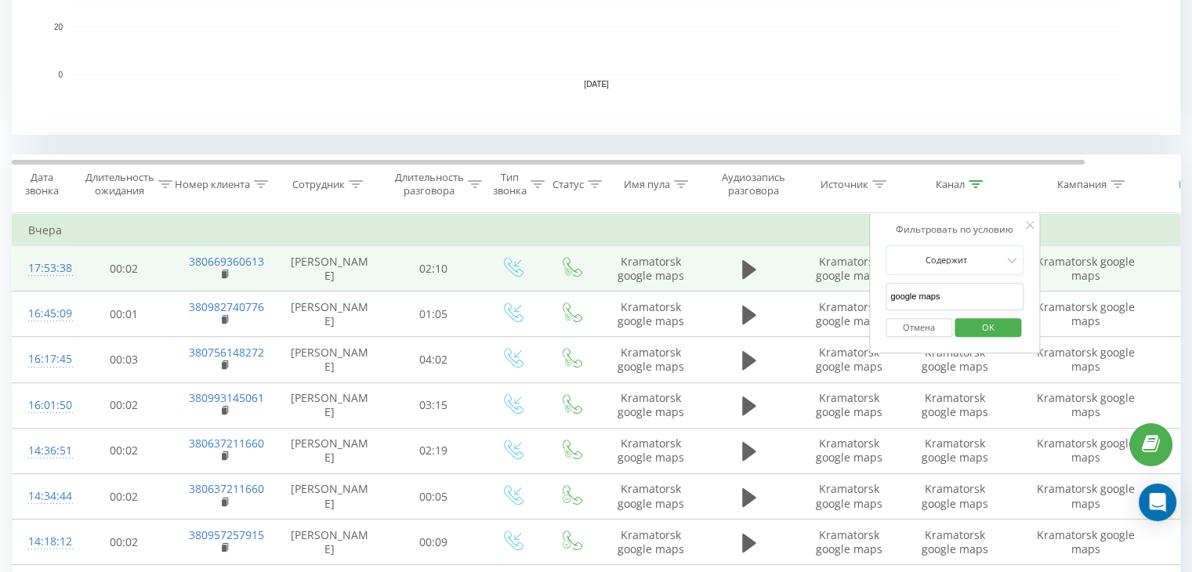
drag, startPoint x: 956, startPoint y: 298, endPoint x: 817, endPoint y: 285, distance: 139.2
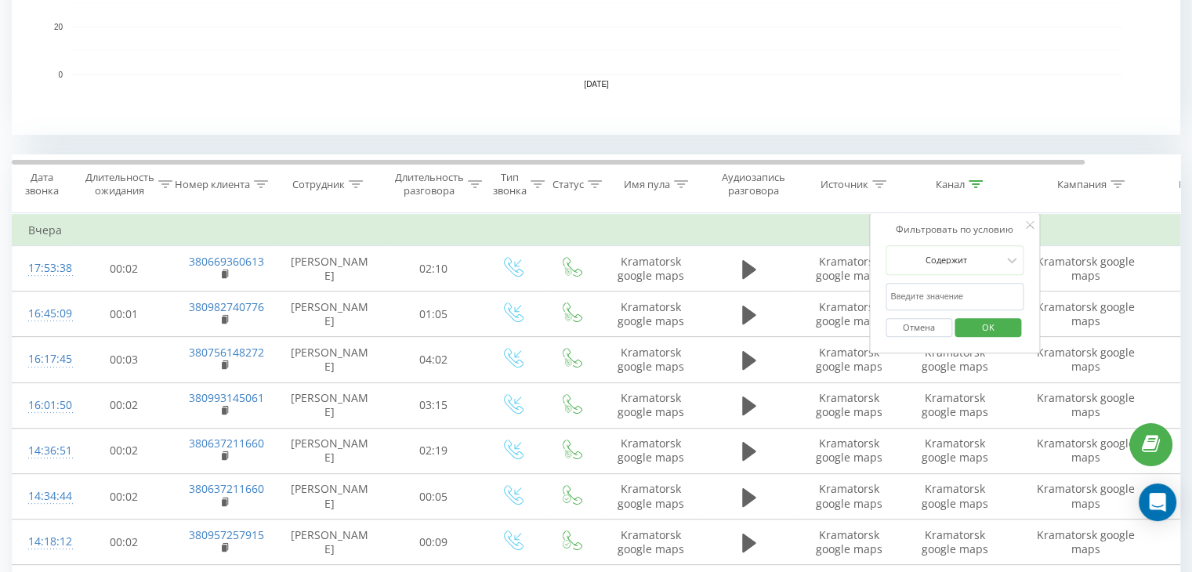
click at [928, 289] on input "text" at bounding box center [954, 296] width 138 height 27
type input "cpc"
click at [984, 327] on span "OK" at bounding box center [988, 327] width 44 height 24
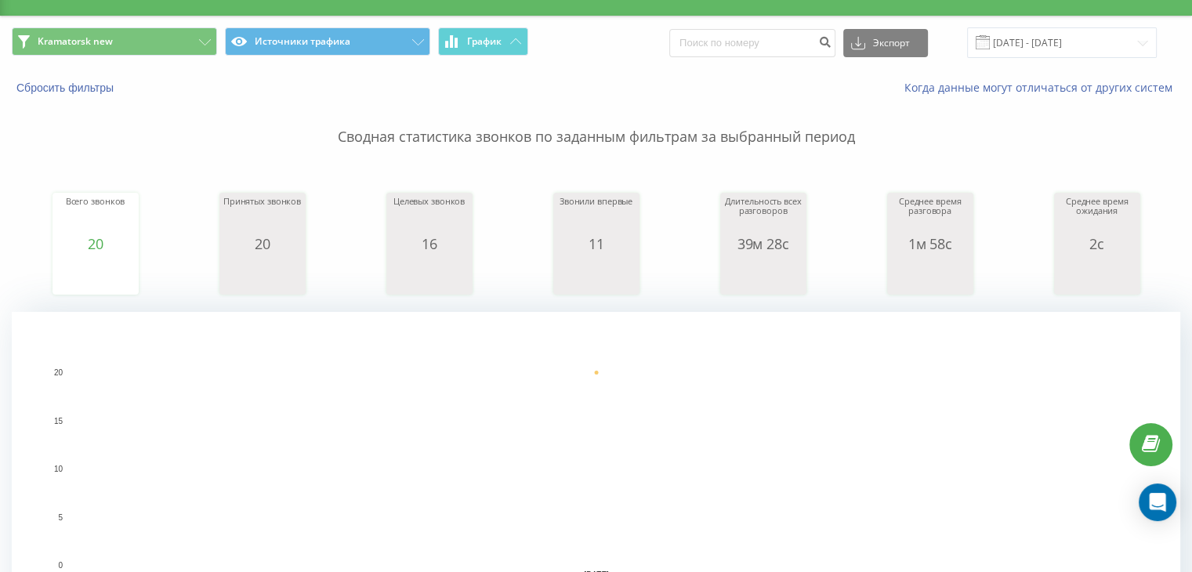
scroll to position [522, 0]
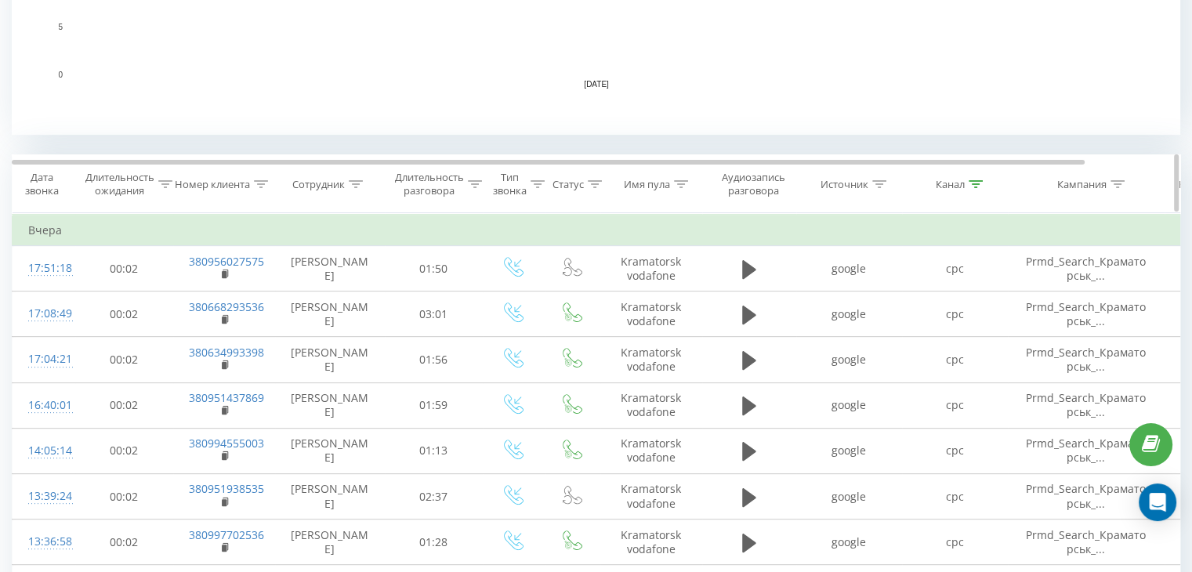
click at [972, 185] on icon at bounding box center [975, 184] width 14 height 8
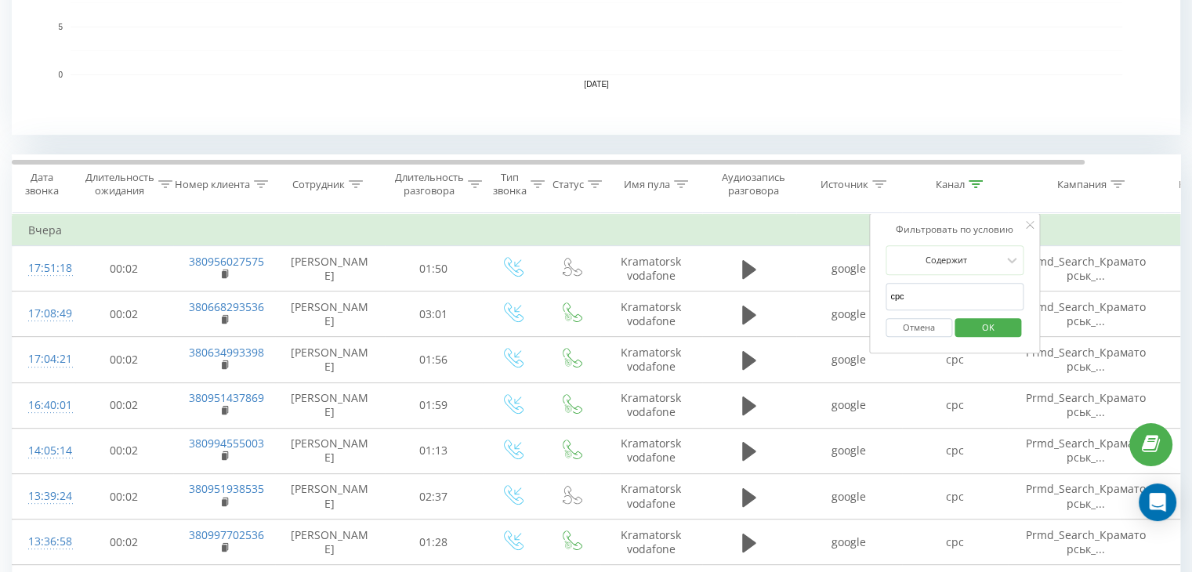
click at [924, 331] on button "Отмена" at bounding box center [918, 328] width 67 height 20
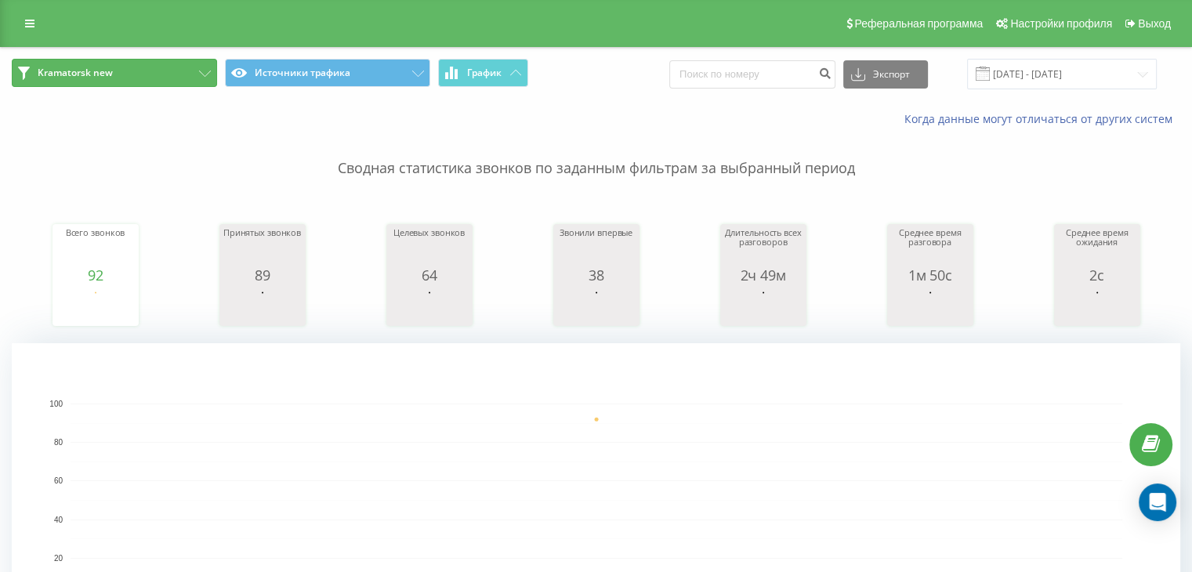
click at [171, 70] on button "Kramatorsk new" at bounding box center [114, 73] width 205 height 28
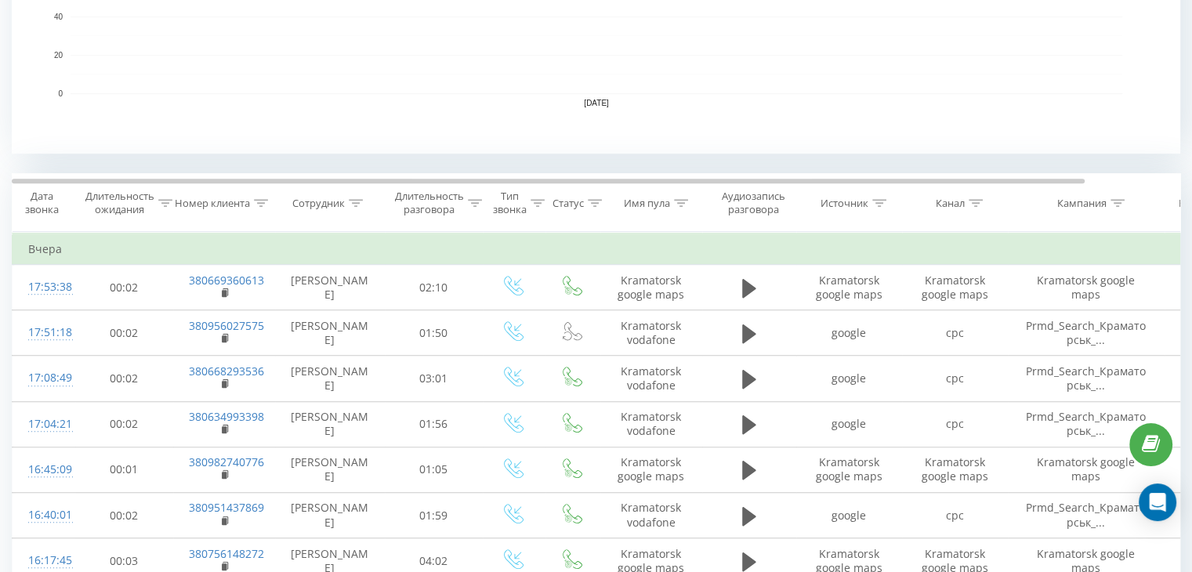
scroll to position [522, 0]
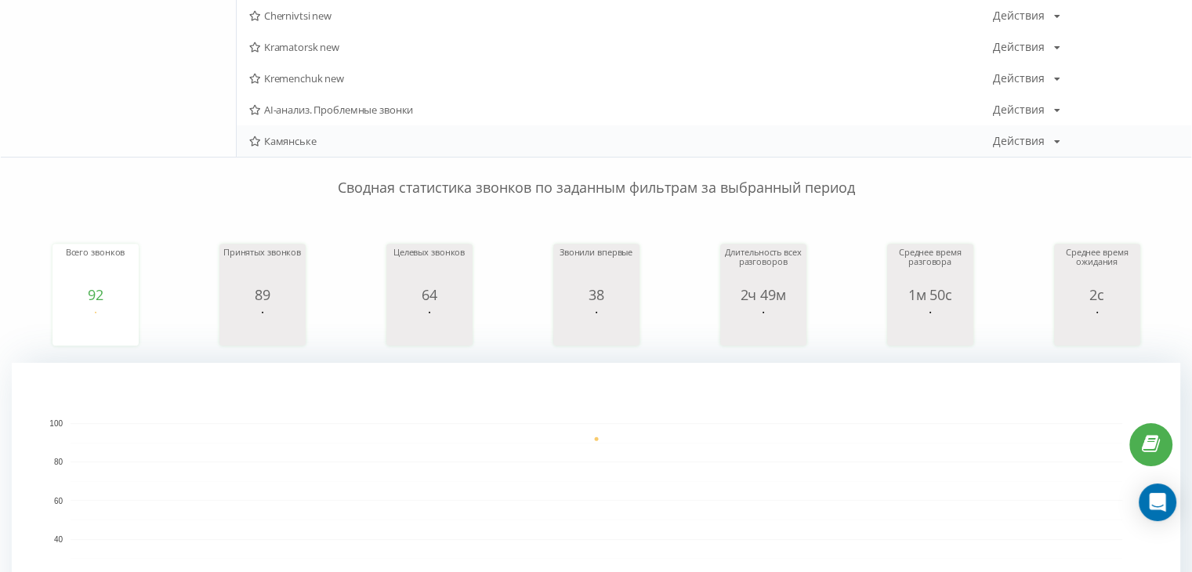
click at [288, 141] on span "Камянське" at bounding box center [621, 141] width 744 height 11
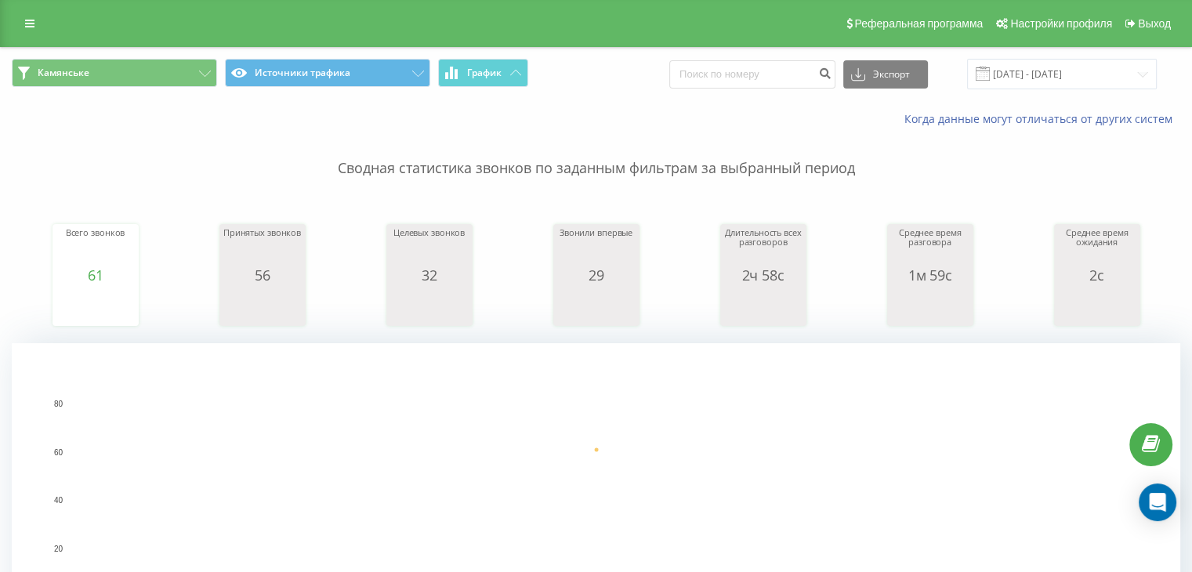
scroll to position [522, 0]
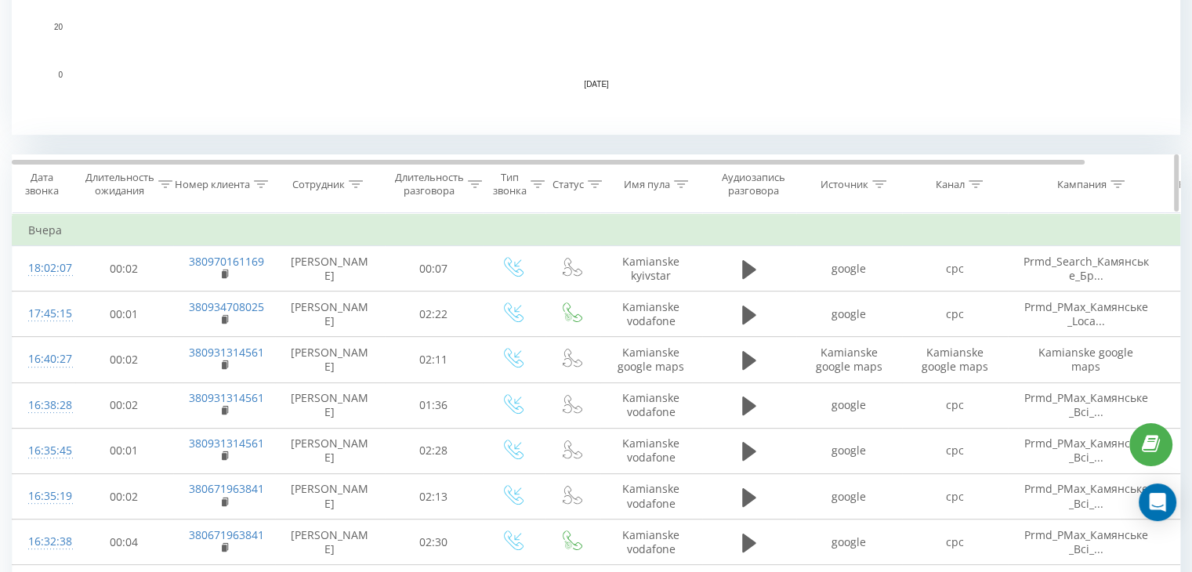
click at [972, 181] on icon at bounding box center [975, 184] width 14 height 8
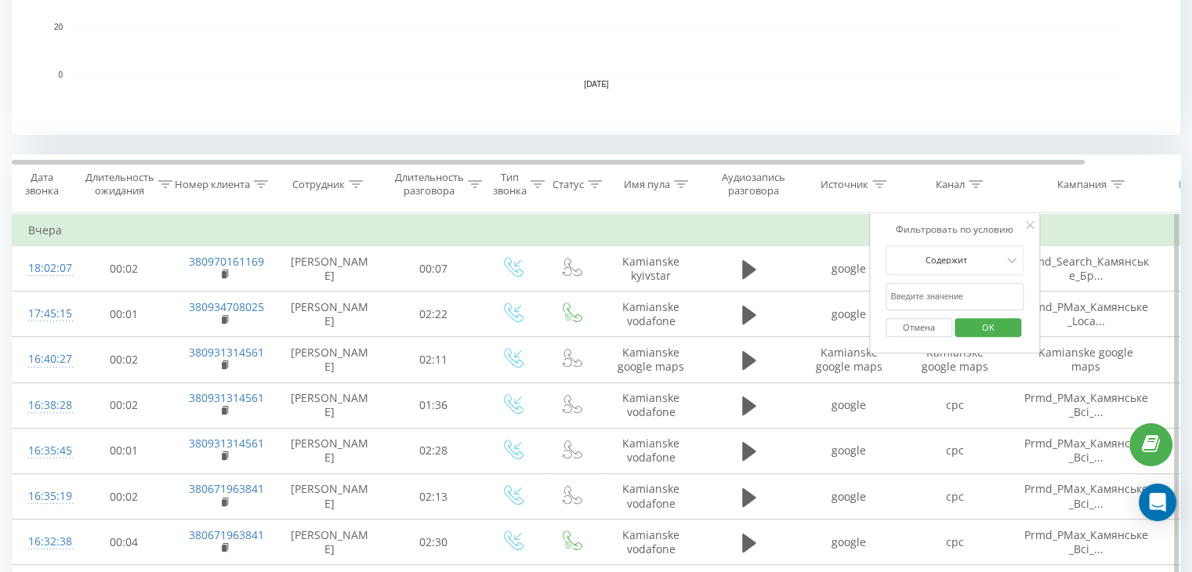
click at [953, 297] on input "text" at bounding box center [954, 296] width 138 height 27
type input "cpc"
click at [971, 319] on span "OK" at bounding box center [988, 327] width 44 height 24
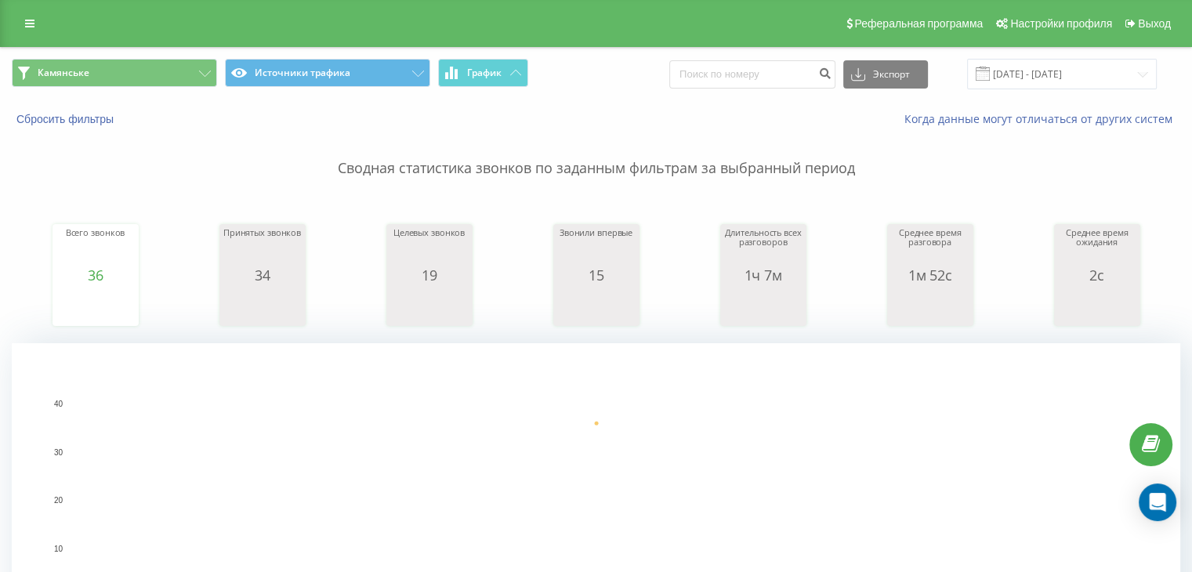
scroll to position [522, 0]
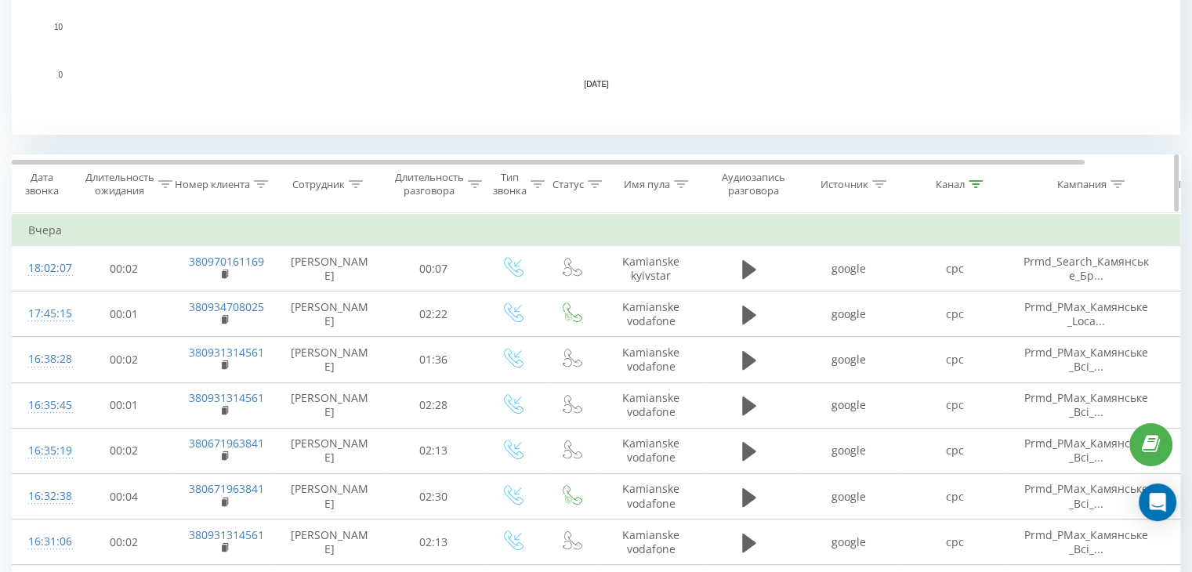
click at [981, 183] on icon at bounding box center [975, 184] width 14 height 8
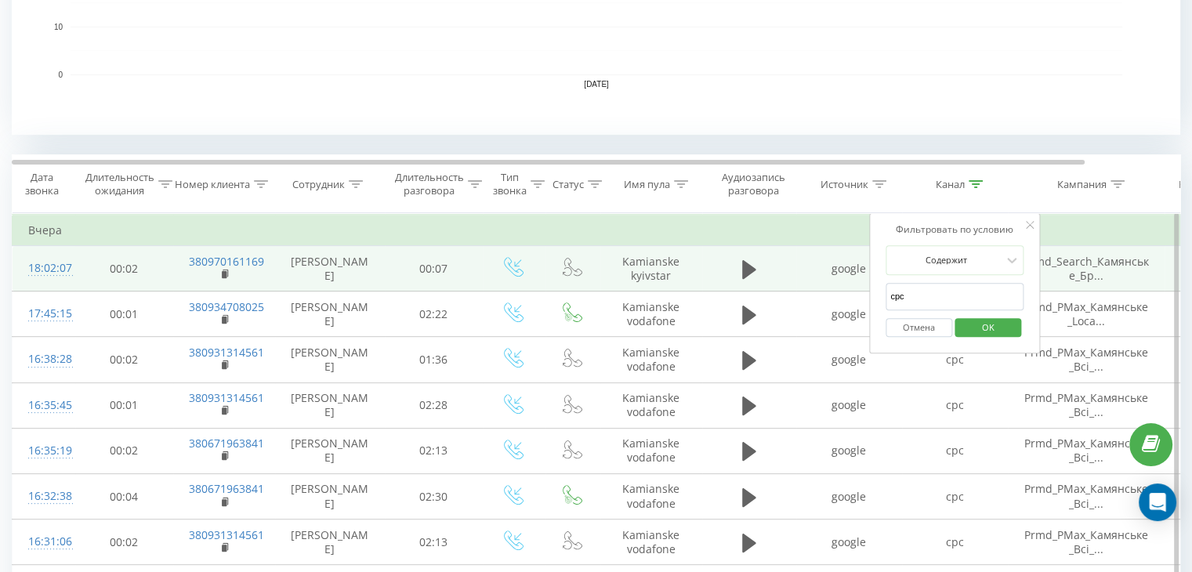
drag, startPoint x: 951, startPoint y: 292, endPoint x: 859, endPoint y: 288, distance: 92.6
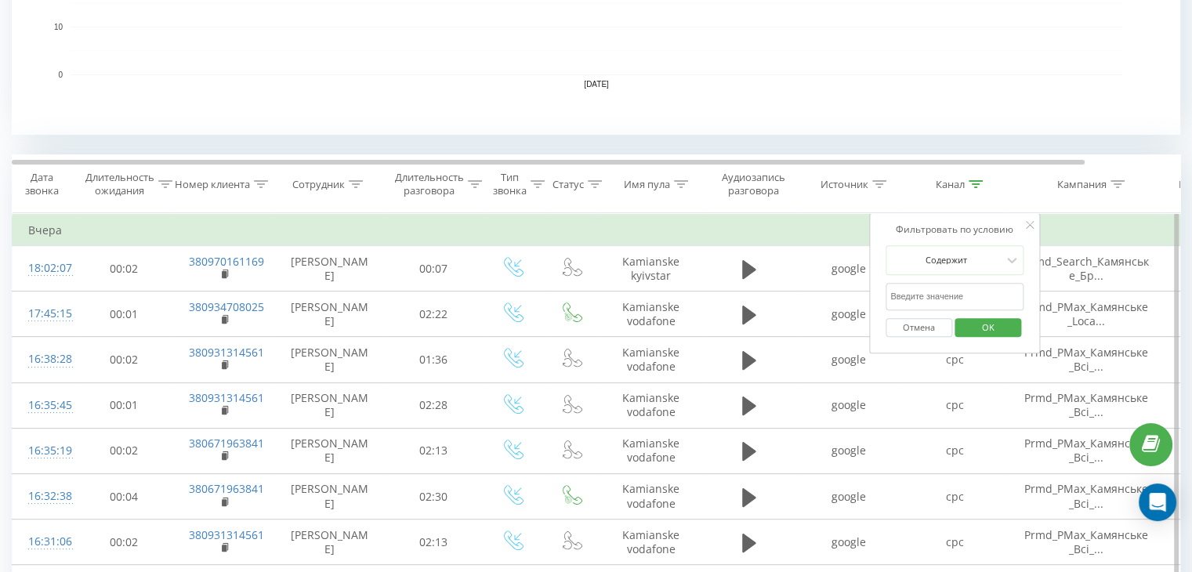
click at [964, 297] on input "text" at bounding box center [954, 296] width 138 height 27
type input "google maps"
click at [997, 327] on span "OK" at bounding box center [988, 327] width 44 height 24
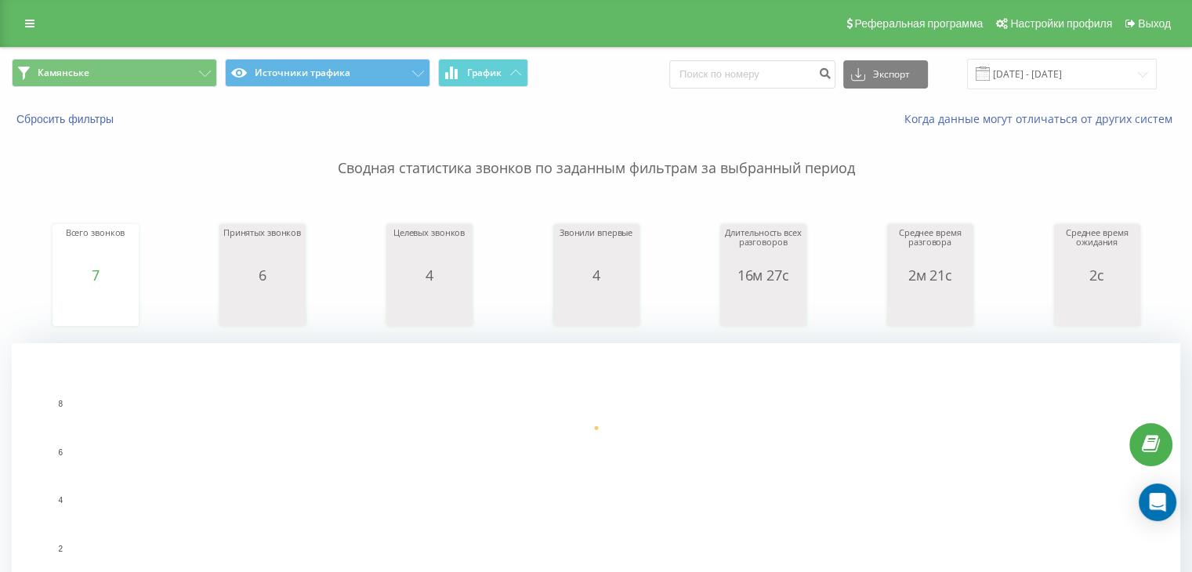
scroll to position [522, 0]
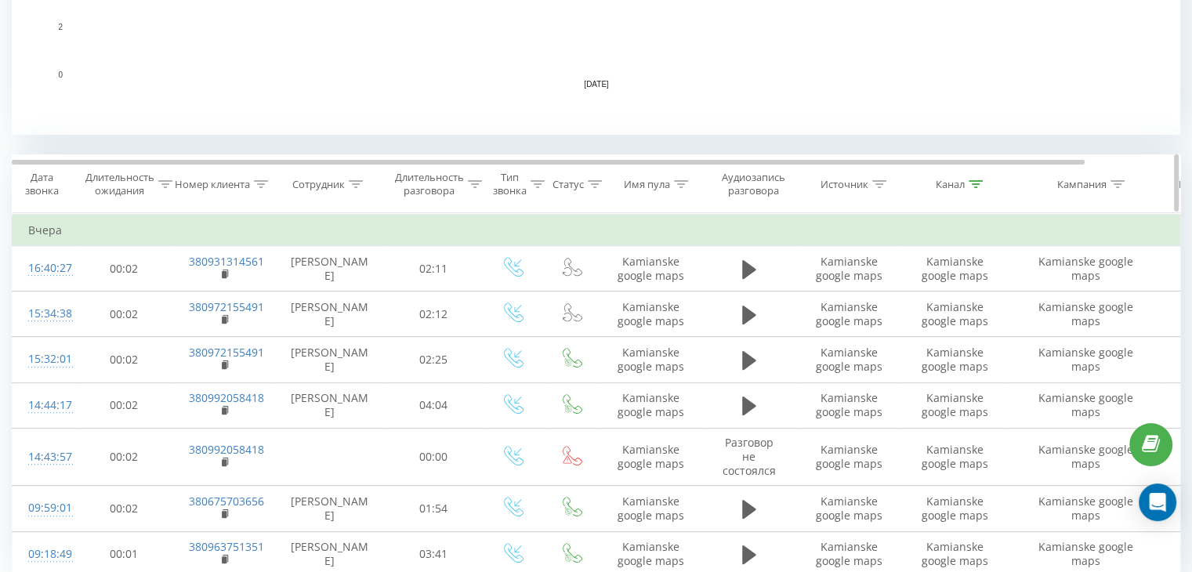
click at [882, 183] on icon at bounding box center [879, 184] width 14 height 8
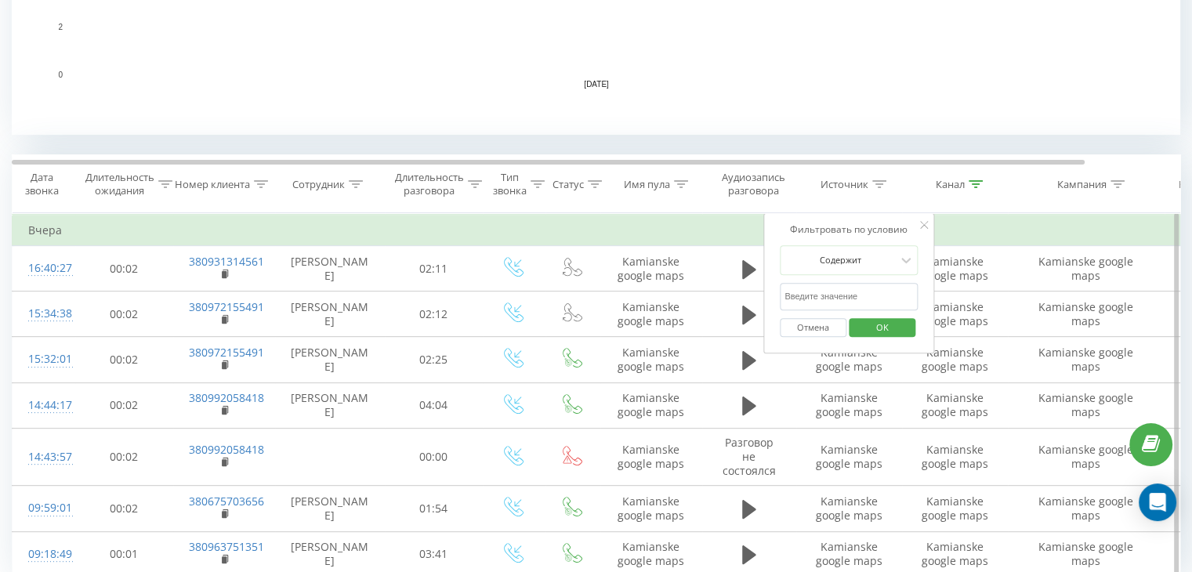
click at [840, 288] on input "text" at bounding box center [849, 296] width 138 height 27
type input "facebook"
click at [883, 338] on div "Отмена OK" at bounding box center [849, 327] width 138 height 35
click at [888, 330] on span "OK" at bounding box center [882, 327] width 44 height 24
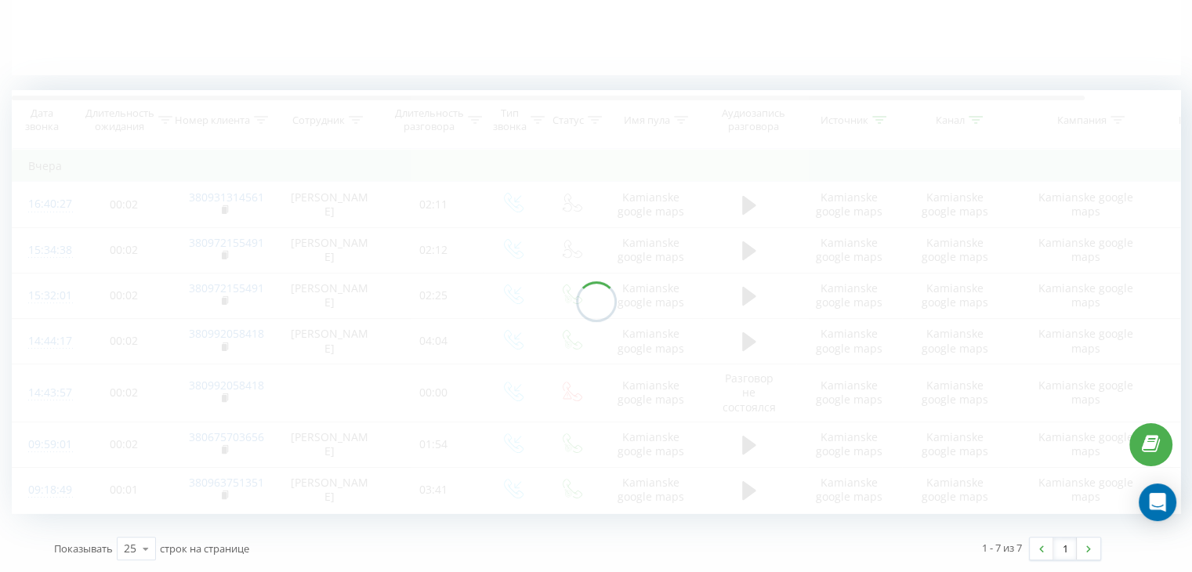
scroll to position [364, 0]
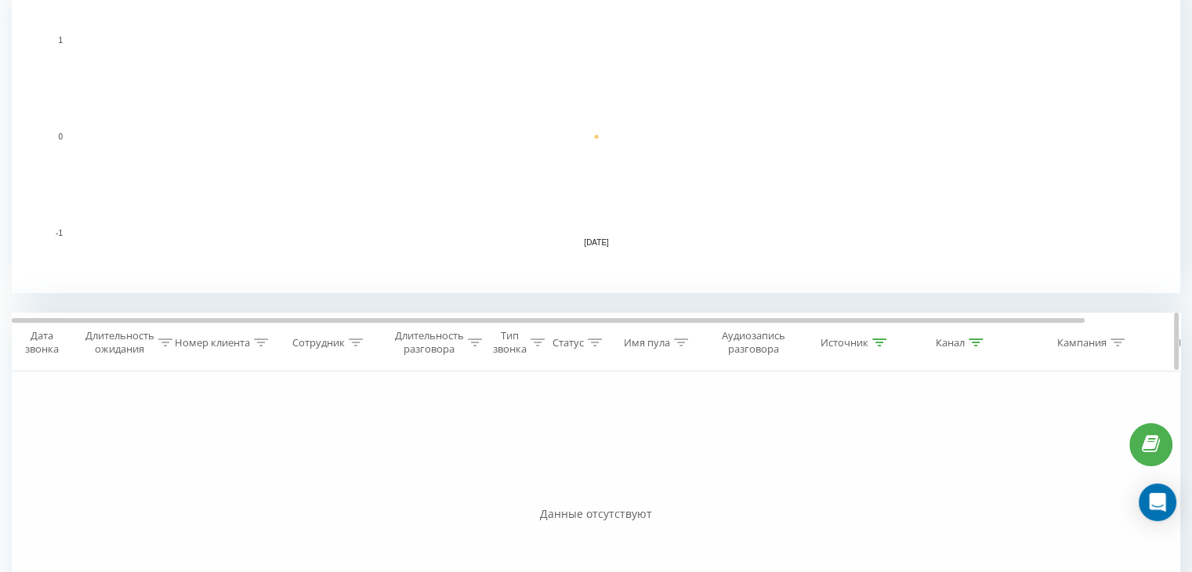
click at [968, 339] on icon at bounding box center [975, 342] width 14 height 8
click at [931, 480] on button "Отмена" at bounding box center [918, 486] width 67 height 20
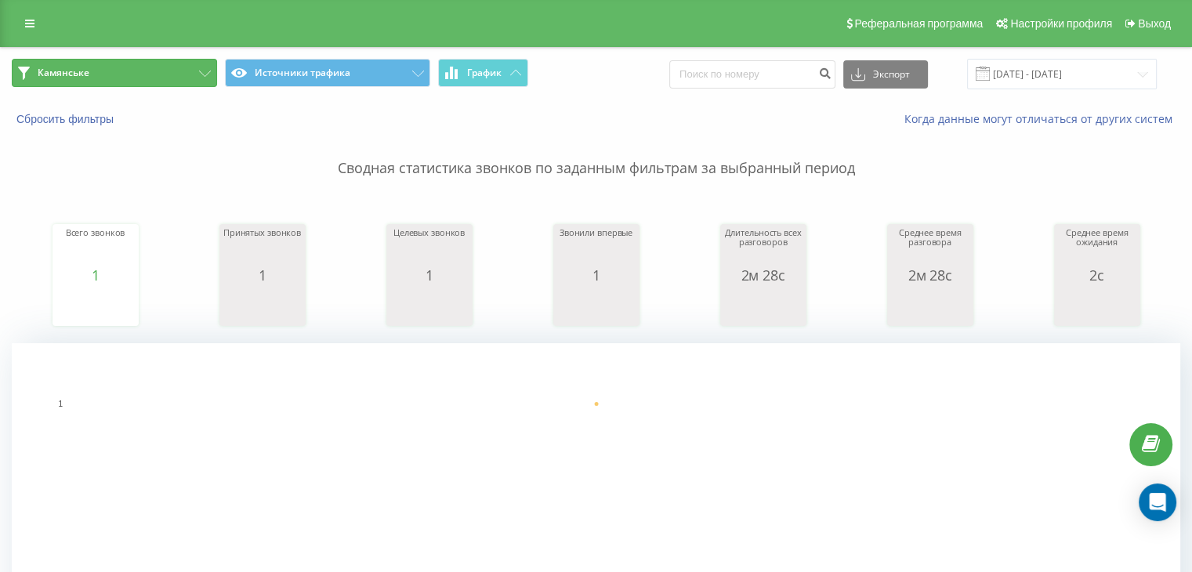
click at [153, 85] on button "Камянське" at bounding box center [114, 73] width 205 height 28
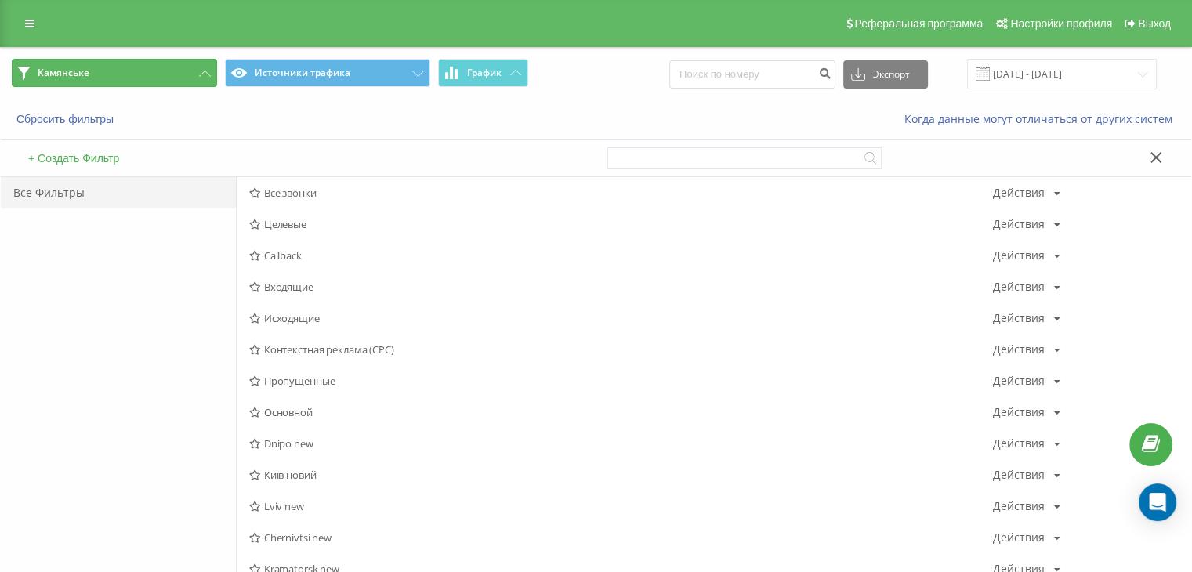
scroll to position [522, 0]
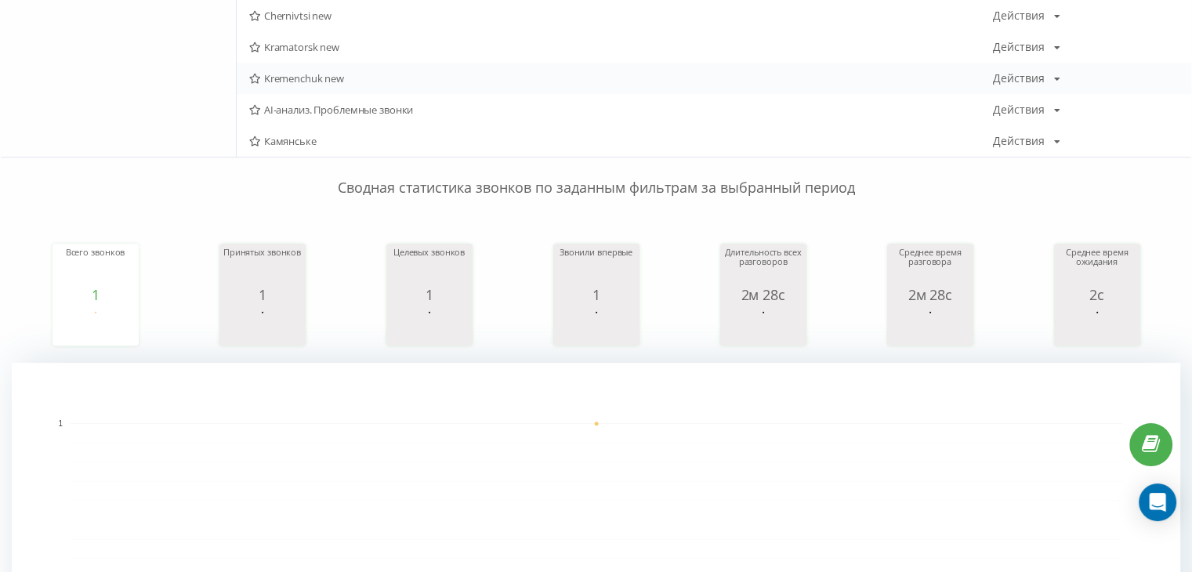
click at [272, 85] on div "Kremenchuk new Действия Редактировать Копировать Удалить По умолчанию Поделиться" at bounding box center [714, 78] width 954 height 31
click at [285, 76] on span "Kremenchuk new" at bounding box center [621, 78] width 744 height 11
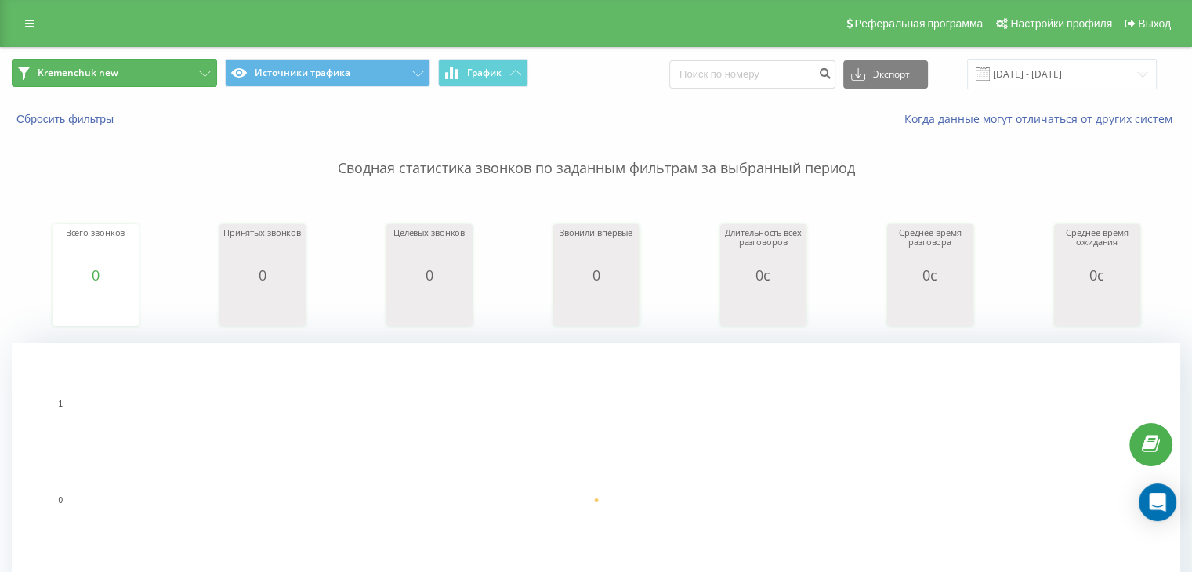
click at [149, 70] on button "Kremenchuk new" at bounding box center [114, 73] width 205 height 28
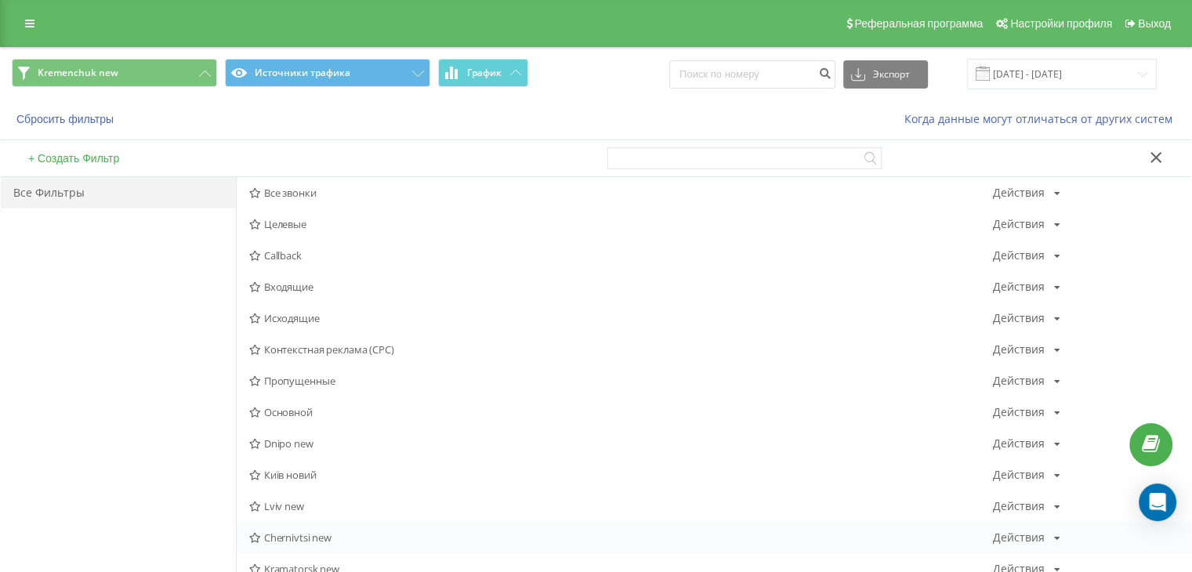
click at [292, 543] on div "Chernivtsi new Действия Редактировать Копировать Удалить По умолчанию Поделиться" at bounding box center [714, 537] width 954 height 31
click at [294, 529] on div "Chernivtsi new Действия Редактировать Копировать Удалить По умолчанию Поделиться" at bounding box center [714, 537] width 954 height 31
click at [282, 537] on span "Chernivtsi new" at bounding box center [621, 537] width 744 height 11
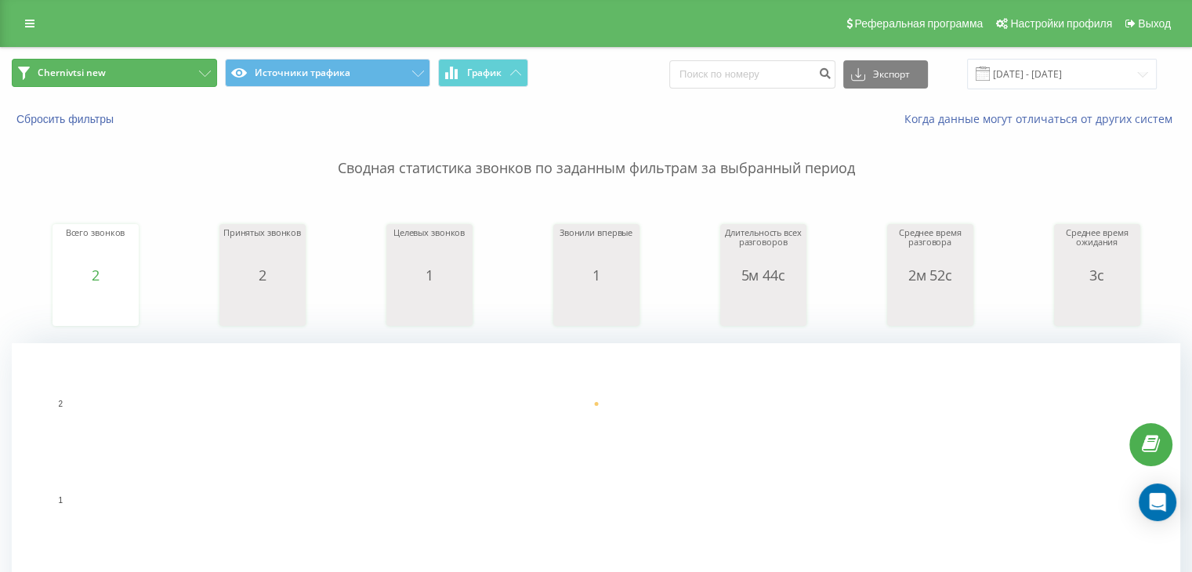
click at [134, 74] on button "Chernivtsi new" at bounding box center [114, 73] width 205 height 28
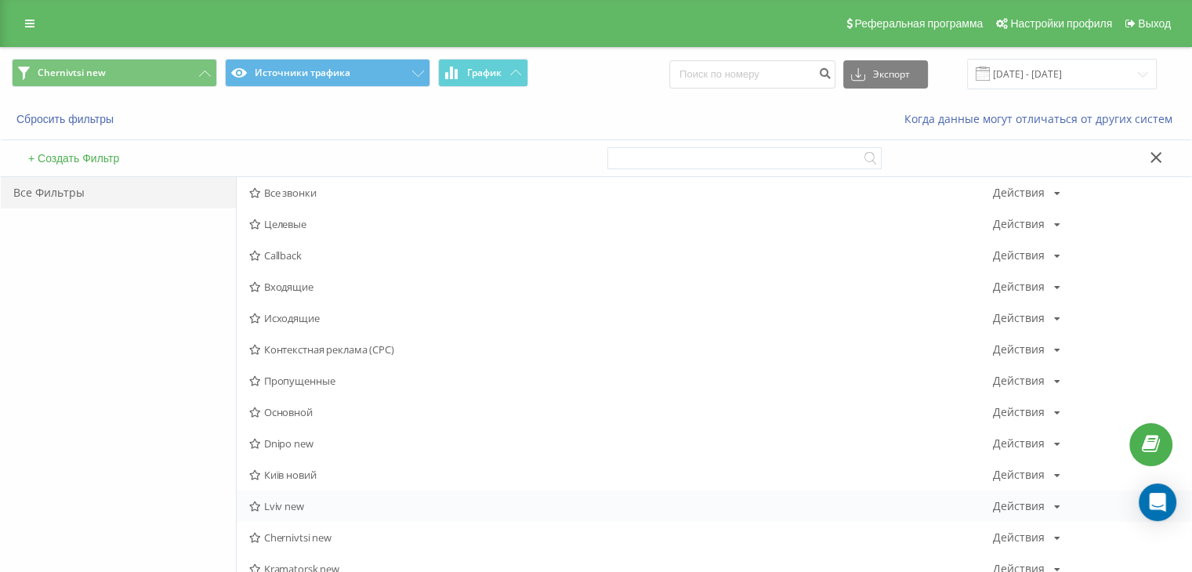
click at [274, 502] on span "Lviv new" at bounding box center [621, 506] width 744 height 11
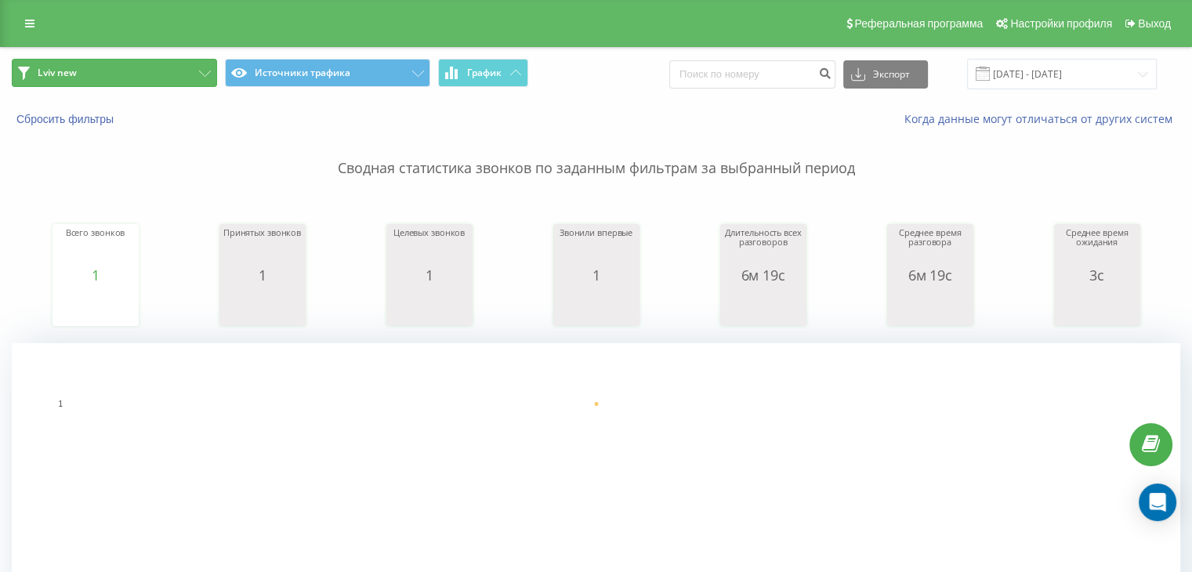
click at [193, 75] on button "Lviv new" at bounding box center [114, 73] width 205 height 28
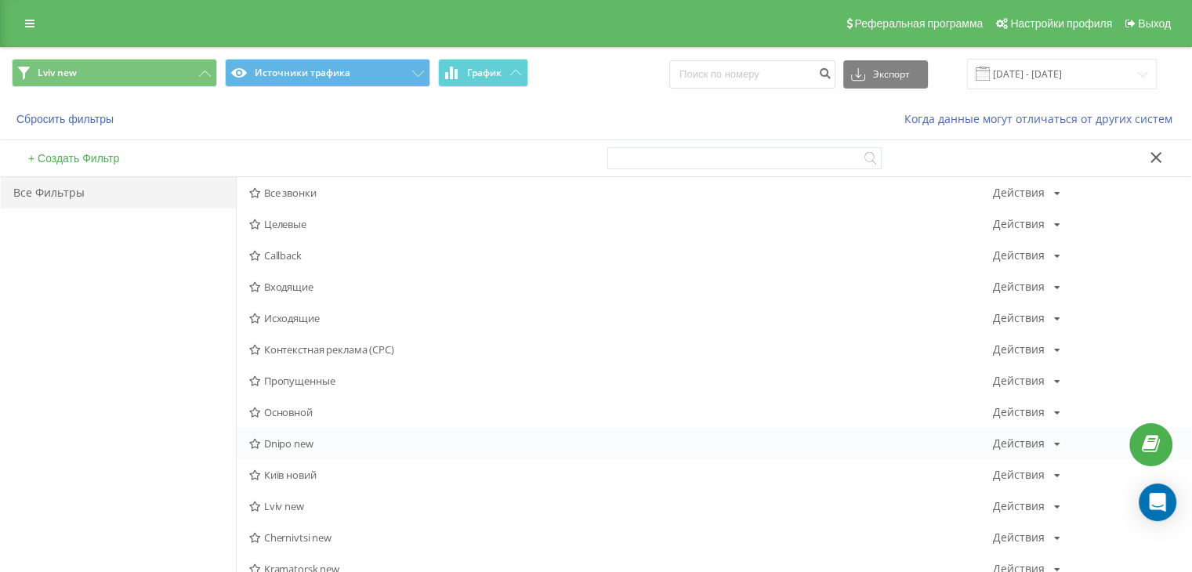
click at [281, 438] on span "Dnipo new" at bounding box center [621, 443] width 744 height 11
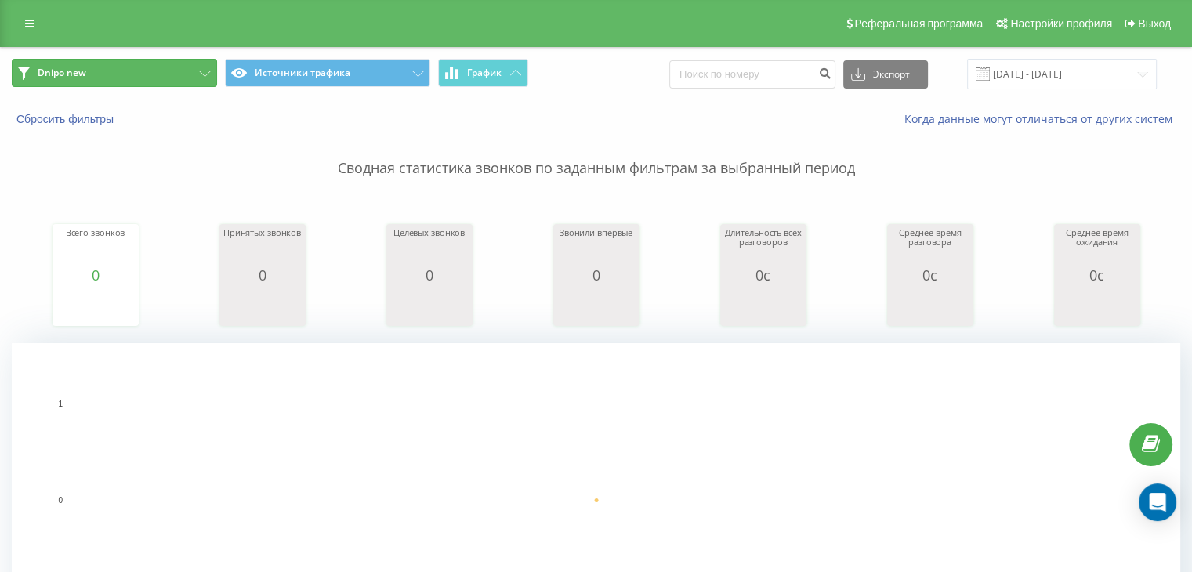
click at [103, 59] on button "Dnipo new" at bounding box center [114, 73] width 205 height 28
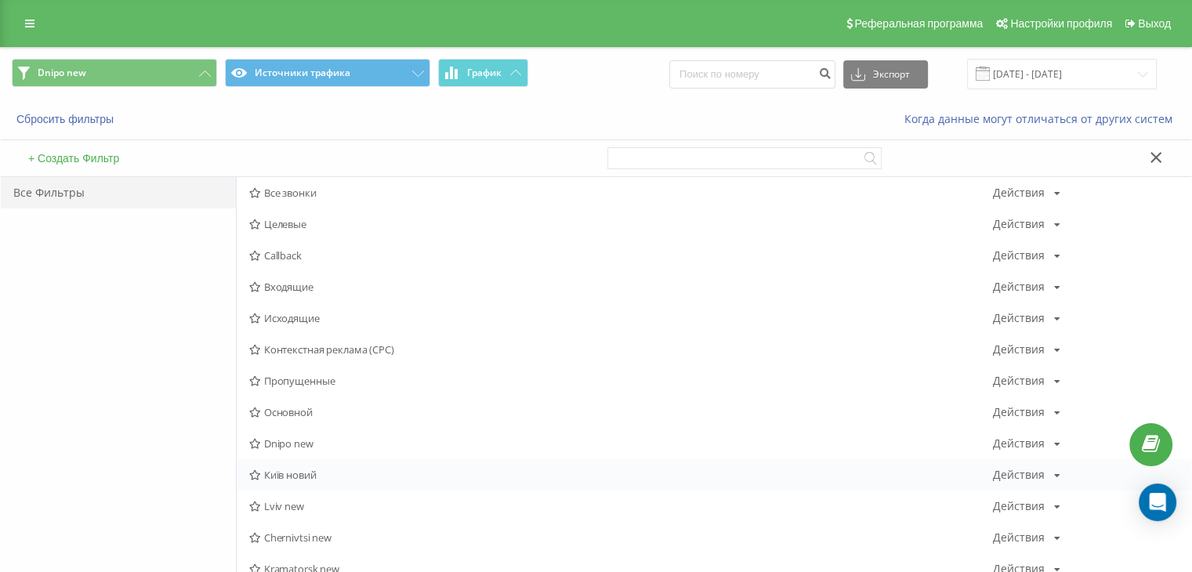
click at [280, 469] on span "Київ новий" at bounding box center [621, 474] width 744 height 11
